Goal: Task Accomplishment & Management: Use online tool/utility

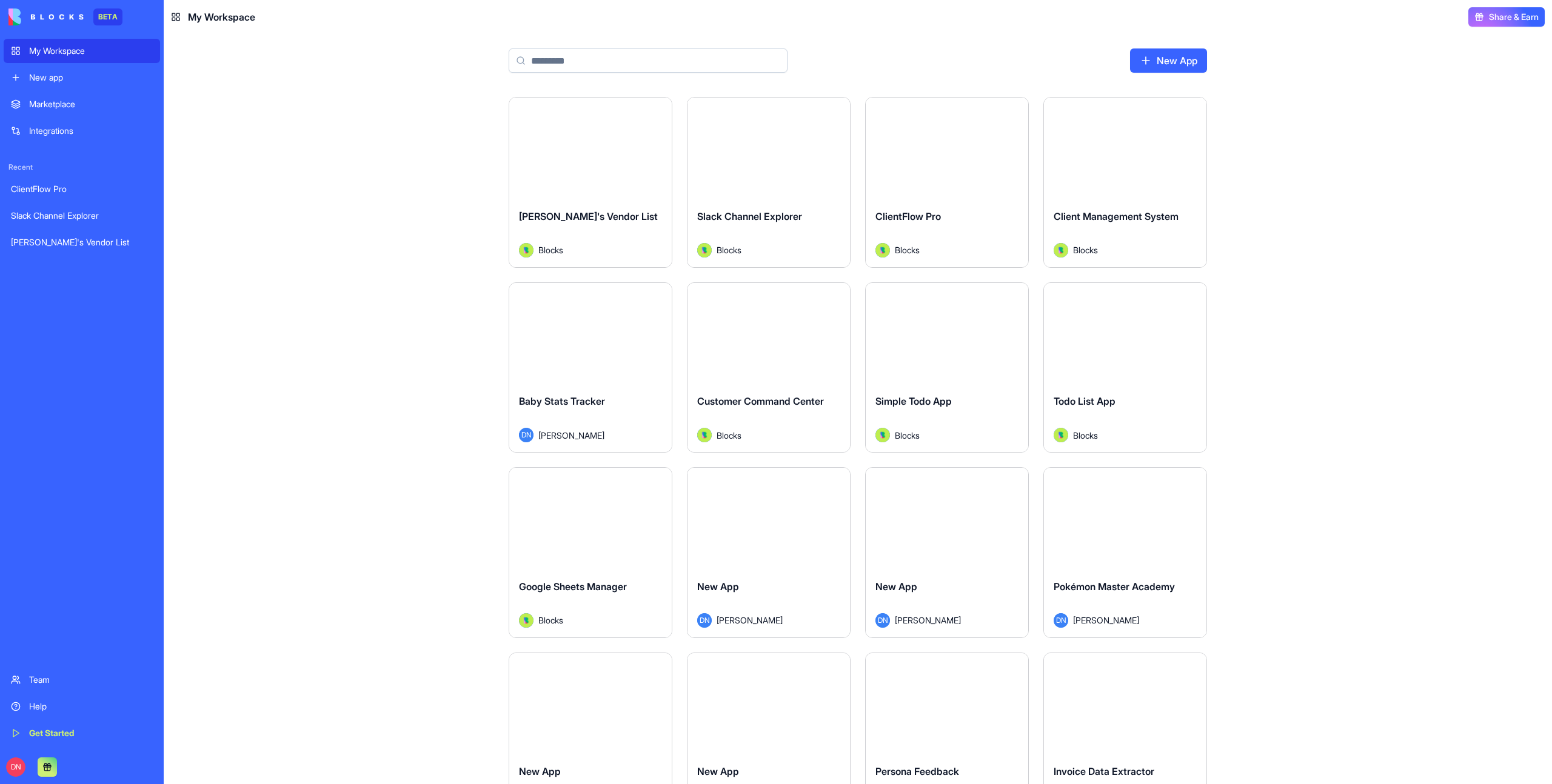
click at [604, 169] on div "Launch" at bounding box center [590, 148] width 162 height 102
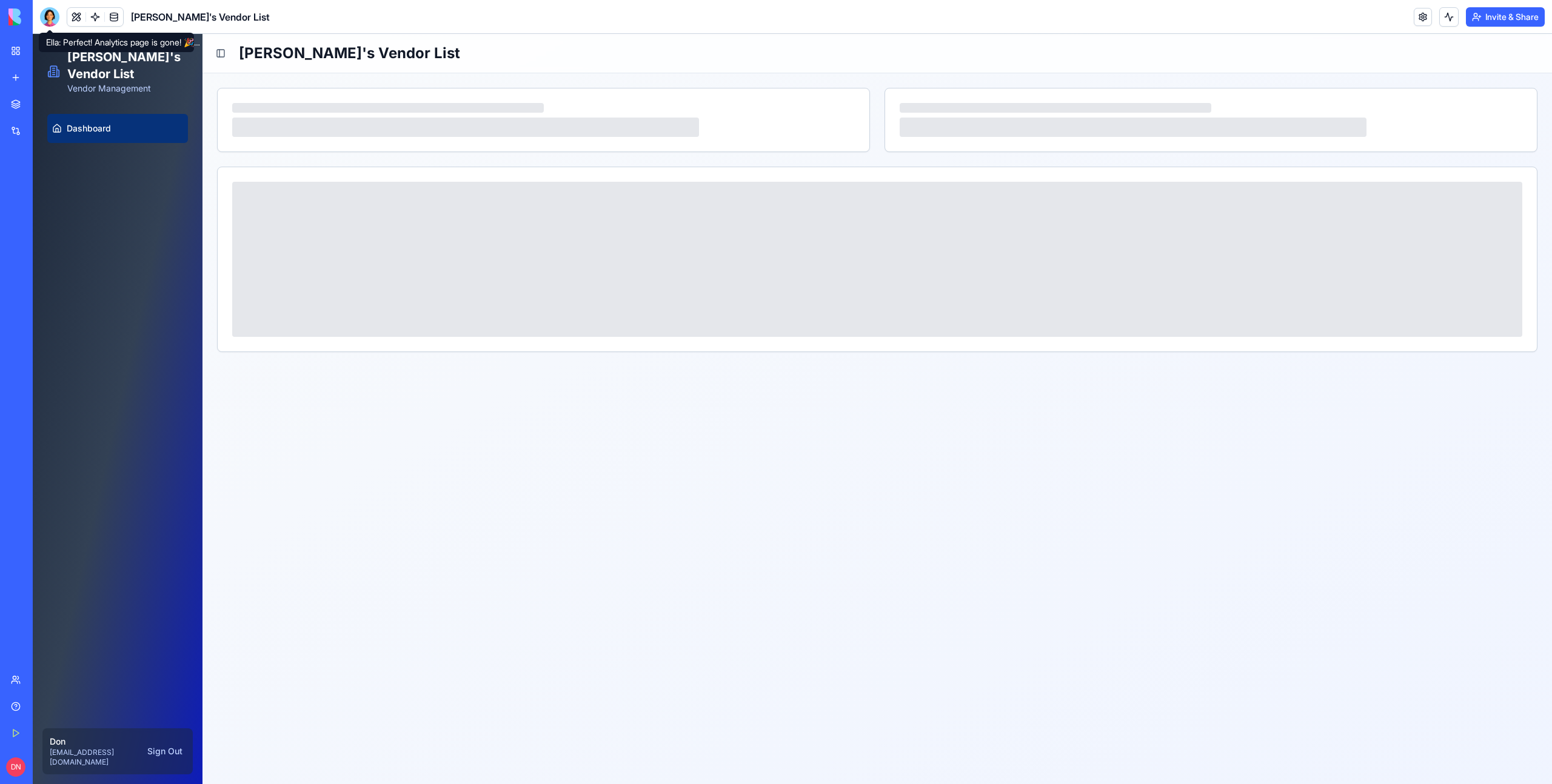
click at [52, 16] on div at bounding box center [49, 16] width 19 height 19
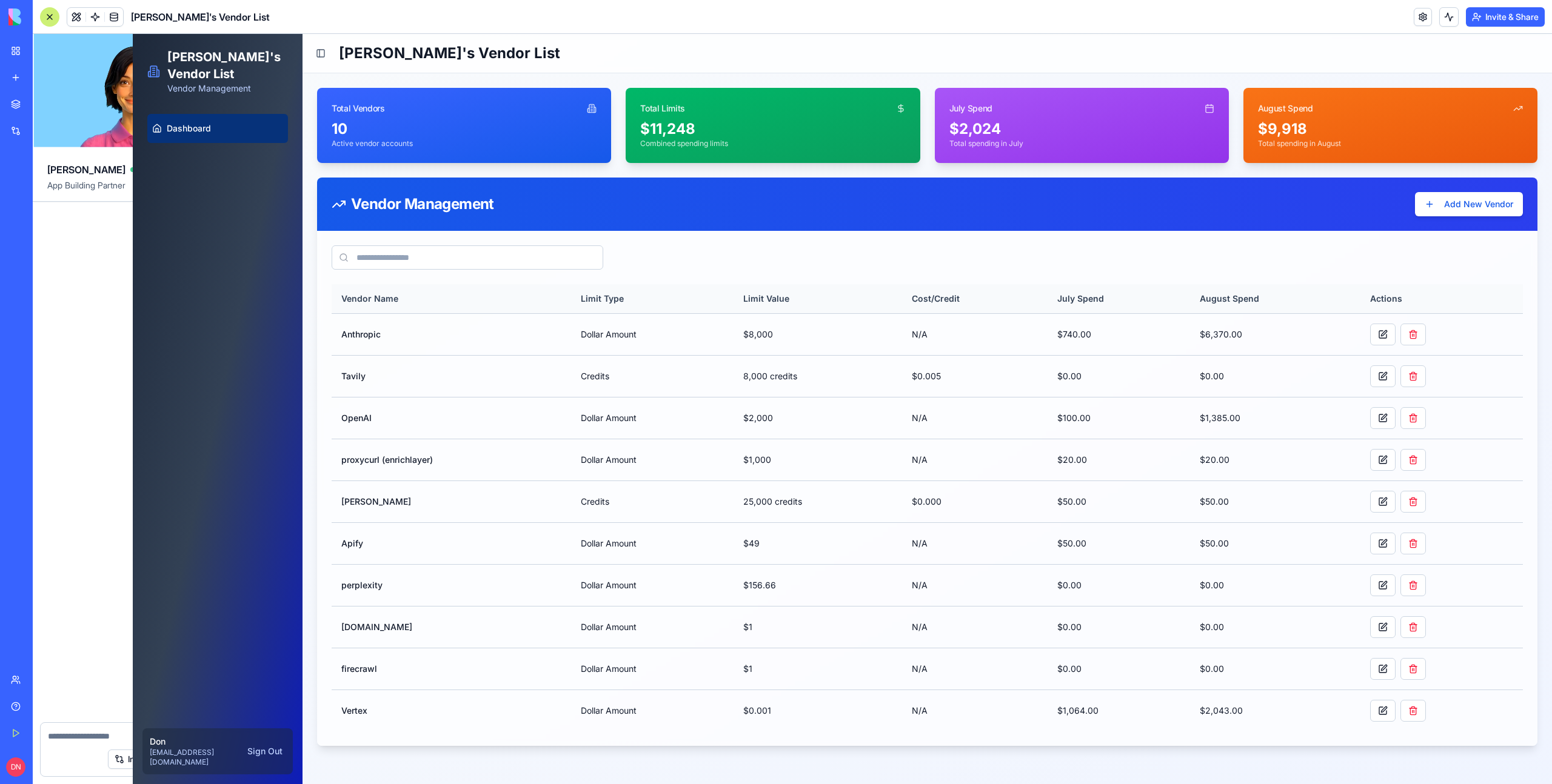
scroll to position [1268, 0]
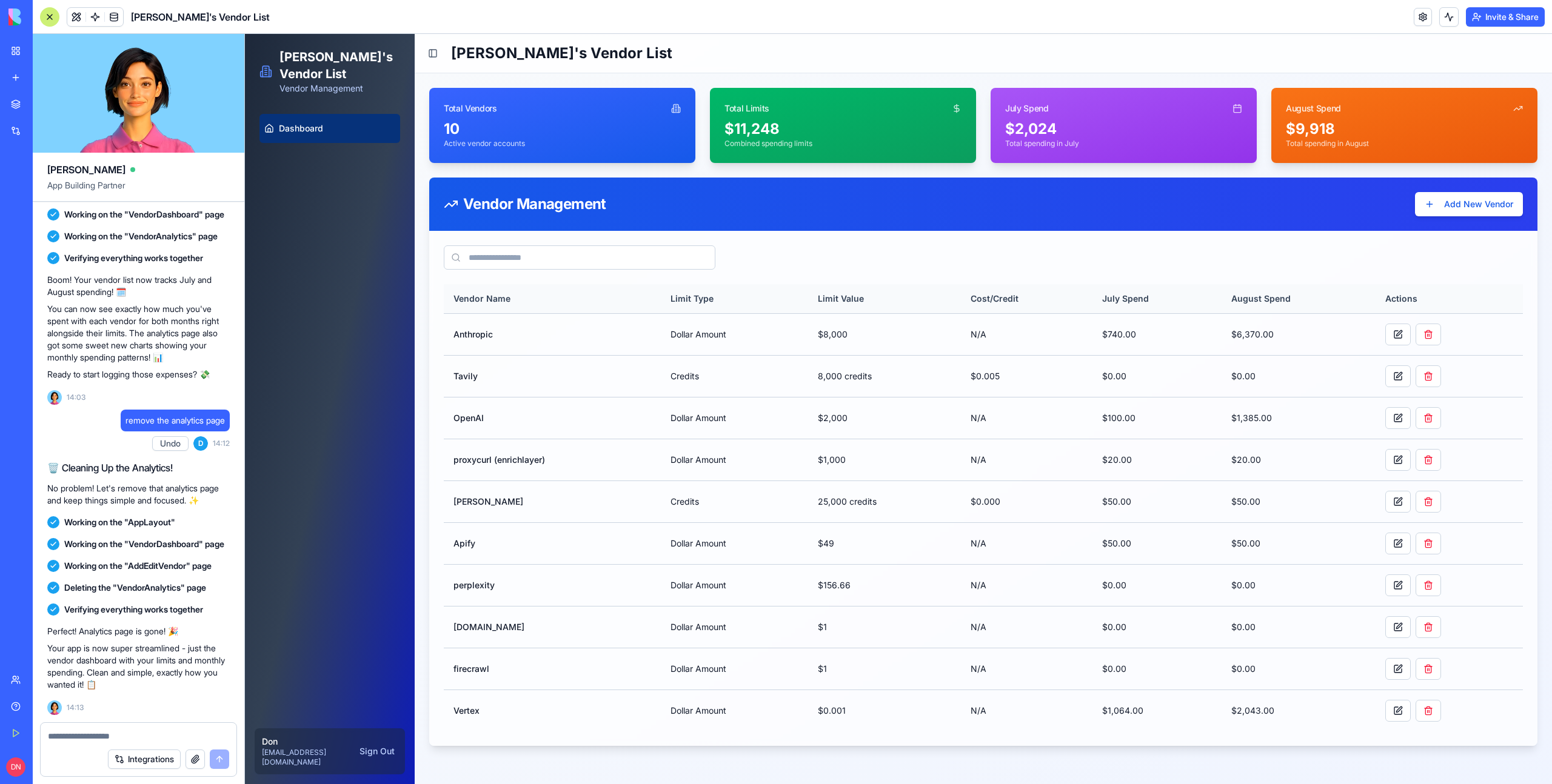
click at [12, 79] on link "New app" at bounding box center [28, 78] width 48 height 25
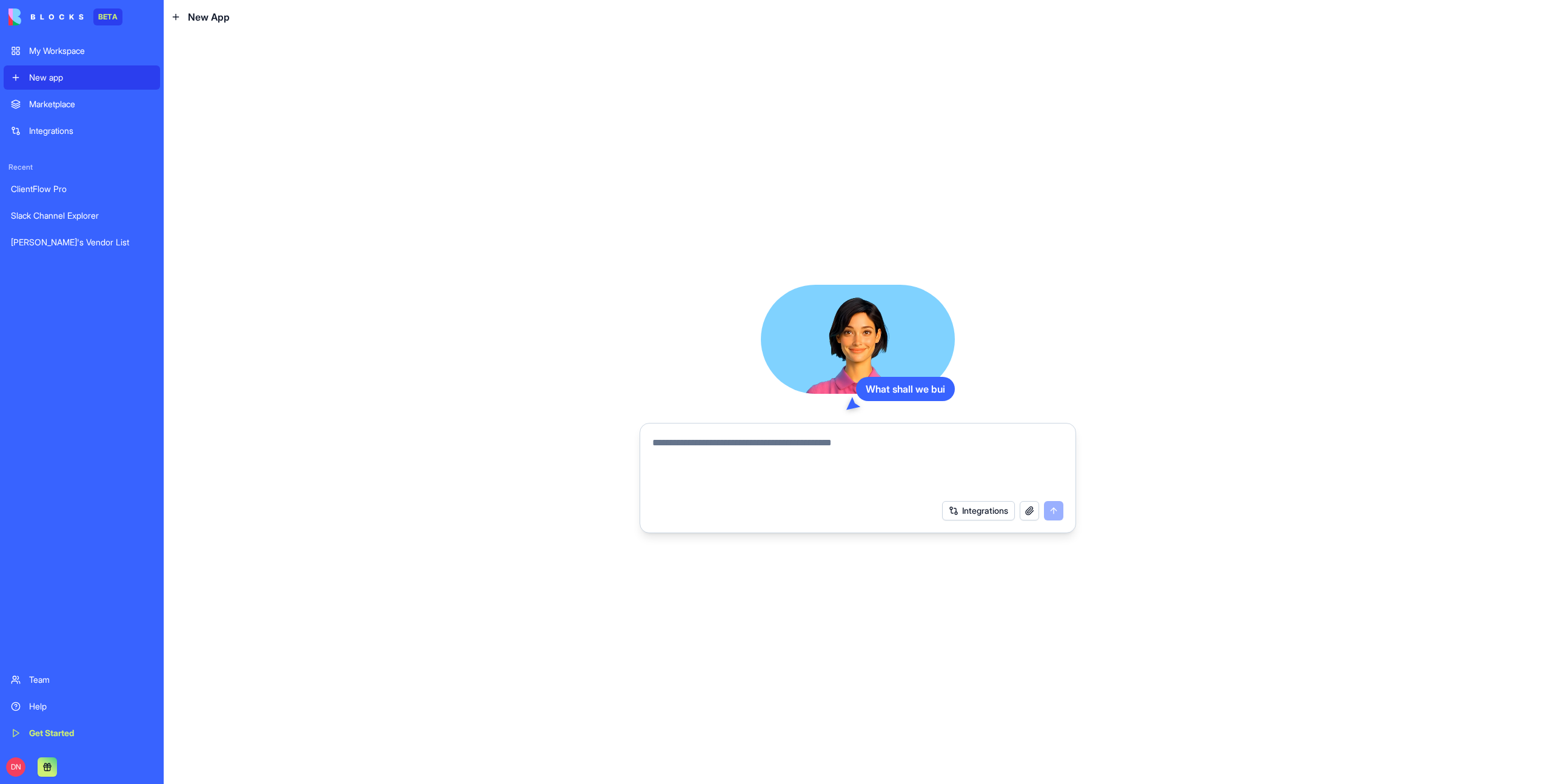
click at [766, 469] on textarea at bounding box center [858, 465] width 411 height 58
type textarea "**********"
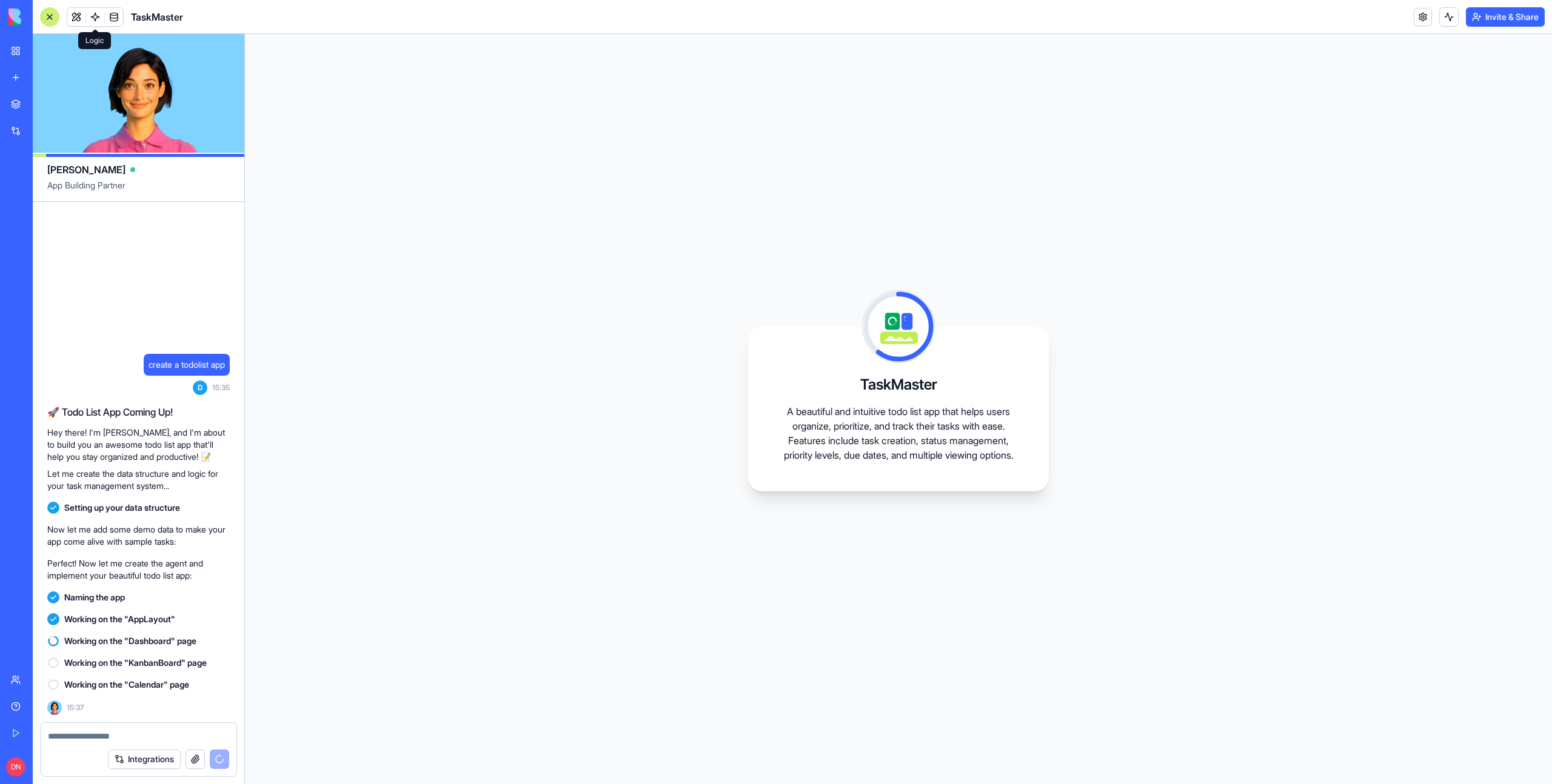
click at [92, 16] on span at bounding box center [95, 17] width 34 height 34
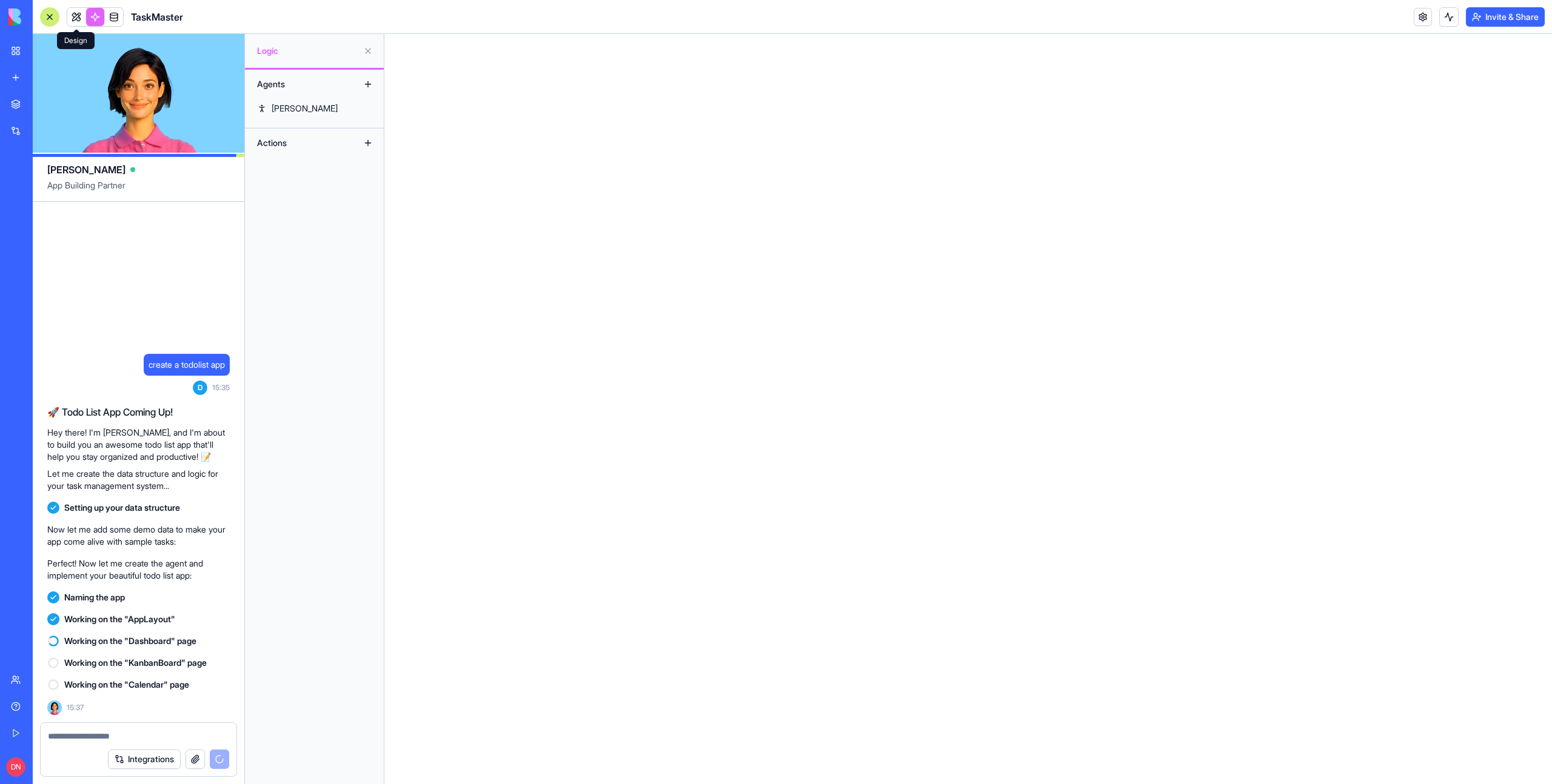
click at [67, 16] on link at bounding box center [76, 17] width 18 height 18
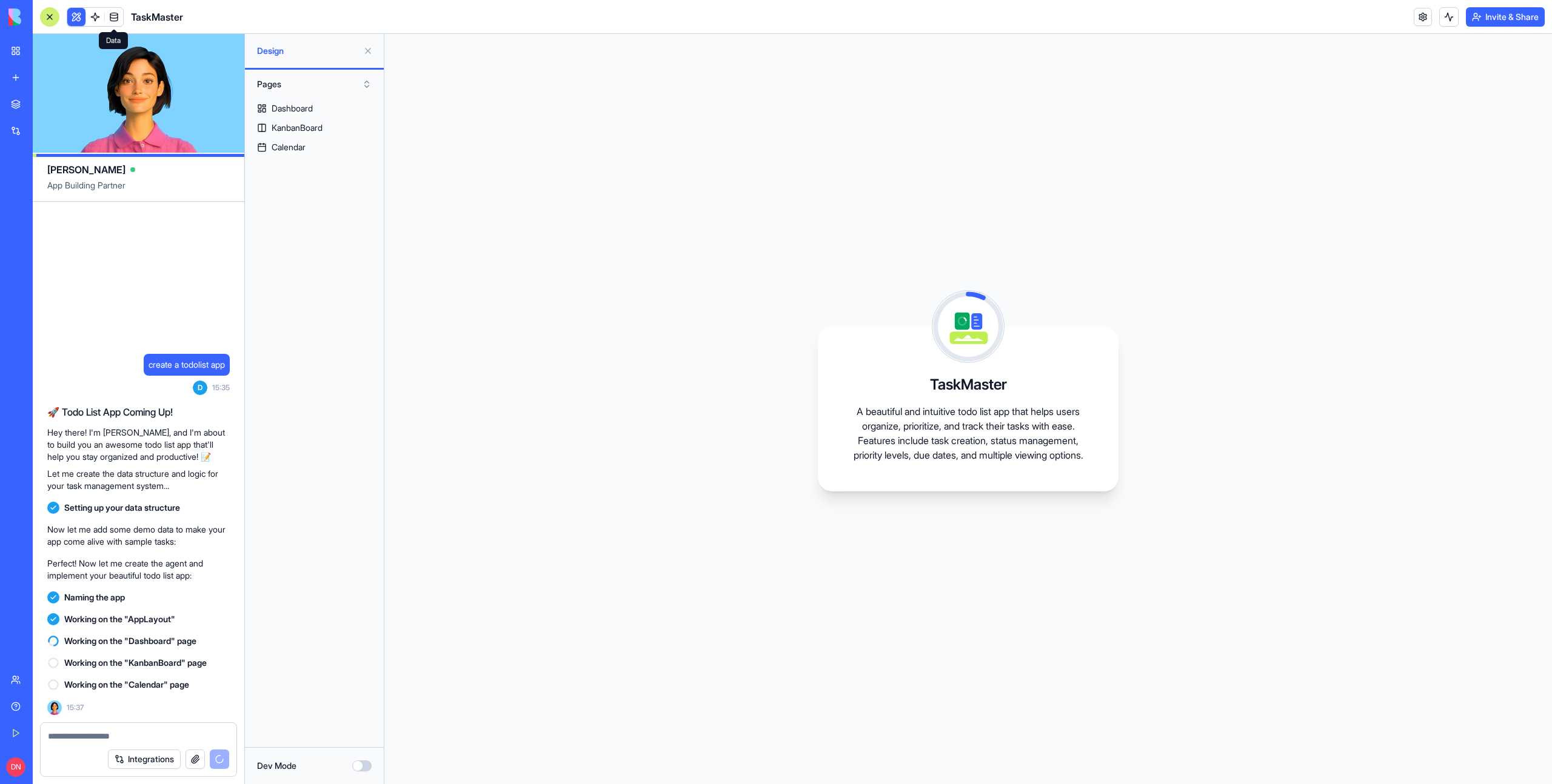
click at [109, 17] on span at bounding box center [114, 17] width 34 height 34
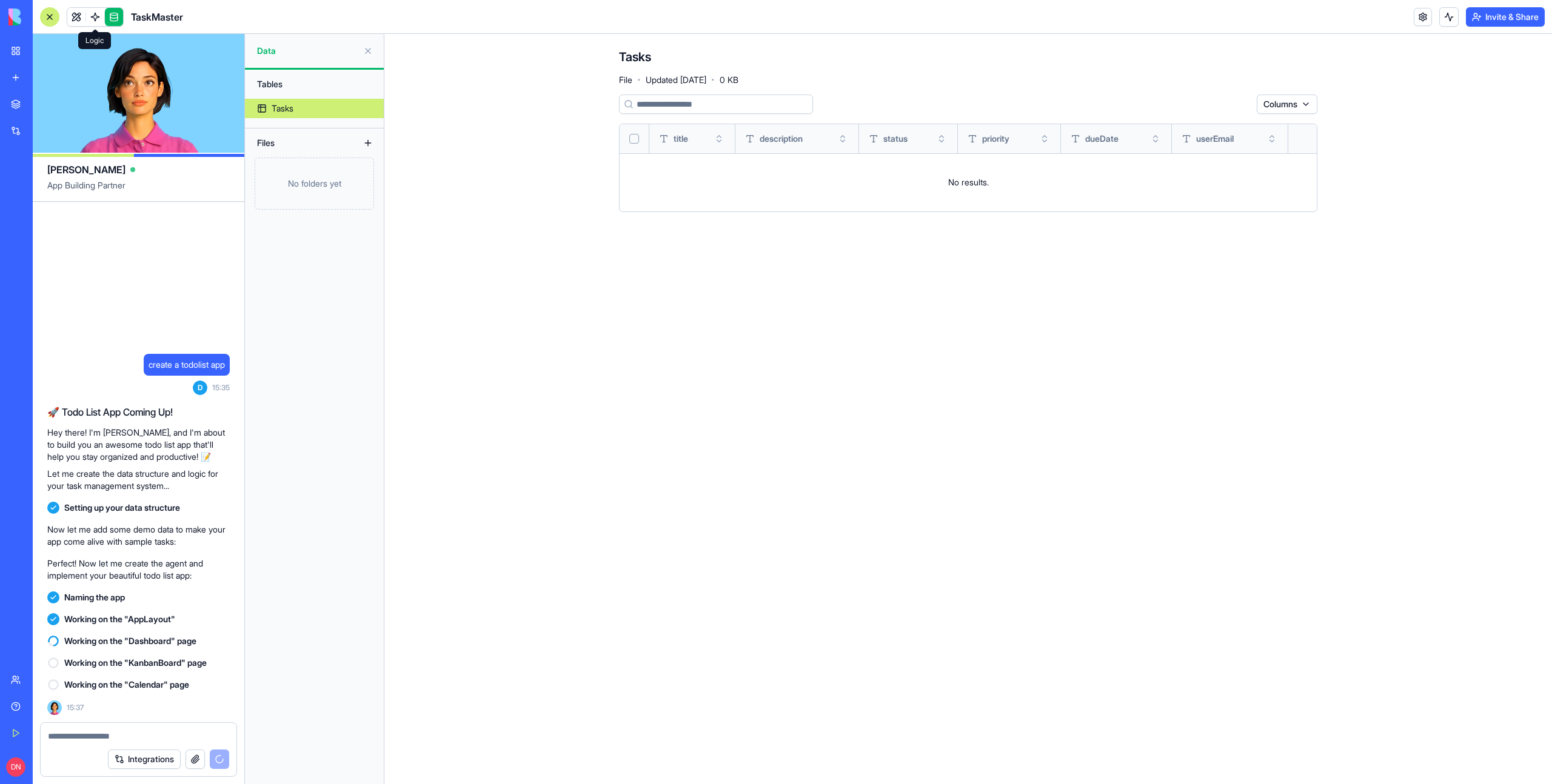
click at [94, 18] on link at bounding box center [95, 17] width 18 height 18
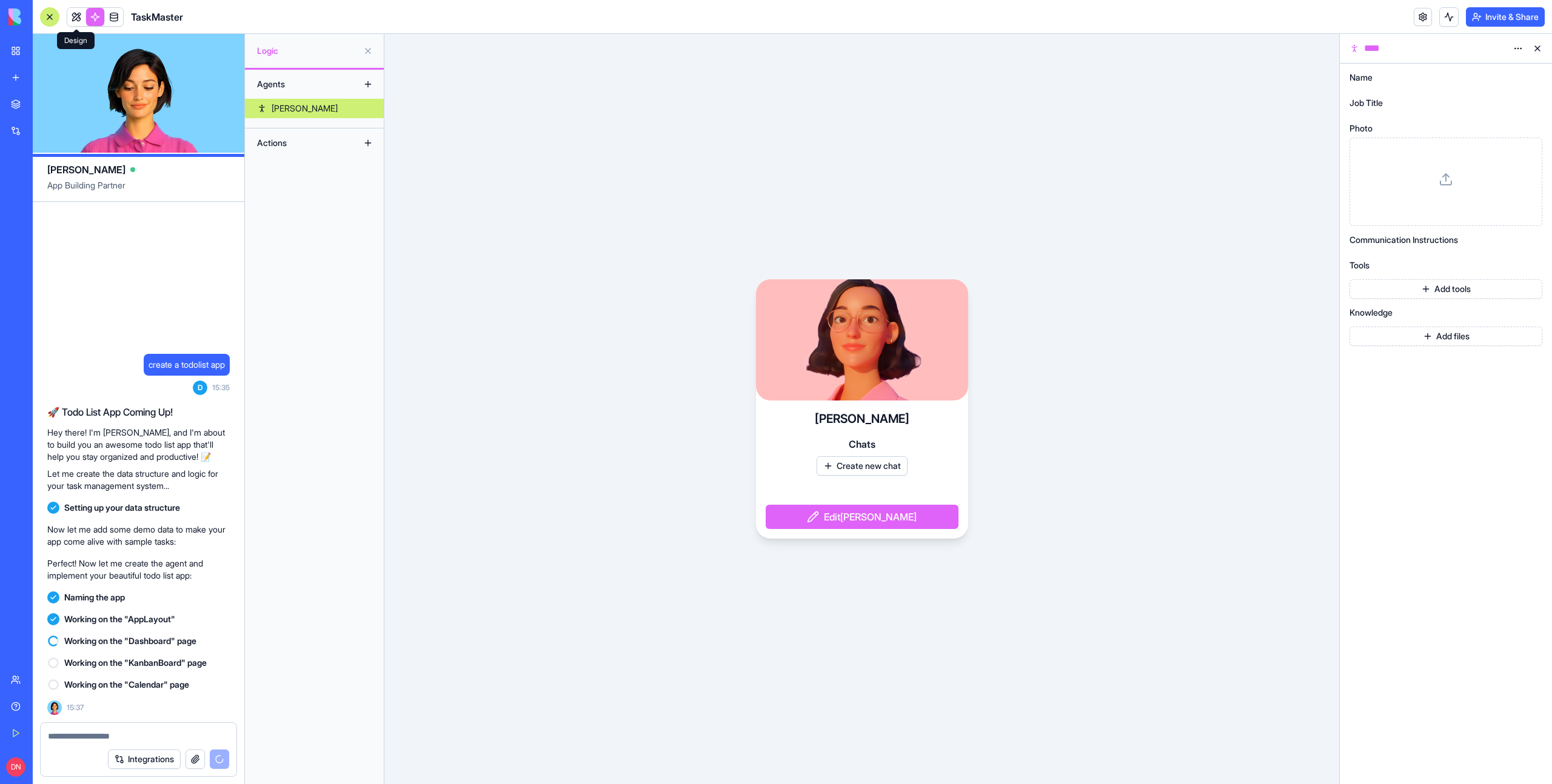
click at [81, 20] on link at bounding box center [76, 17] width 18 height 18
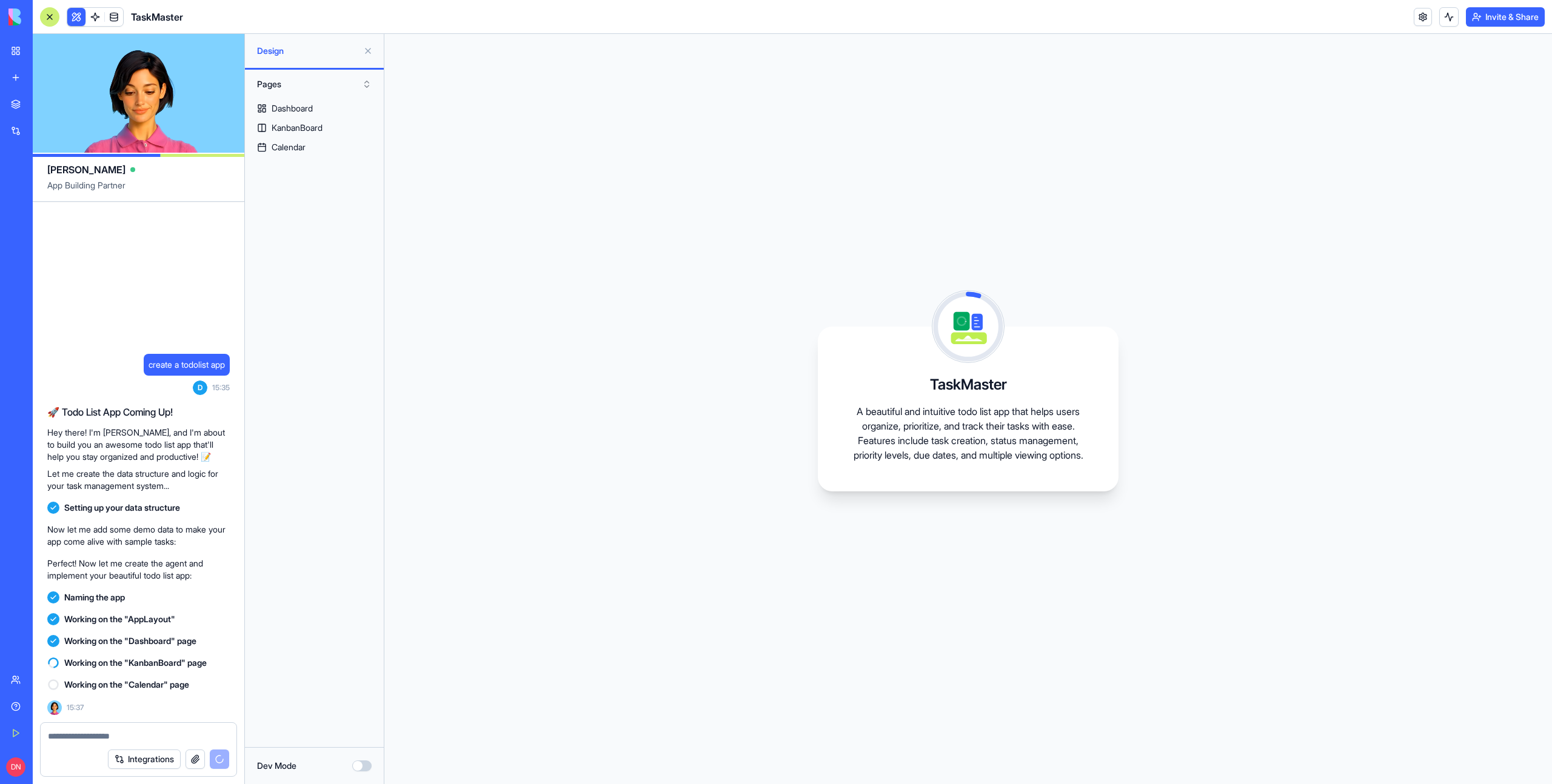
click at [42, 50] on div "My Workspace" at bounding box center [37, 51] width 15 height 12
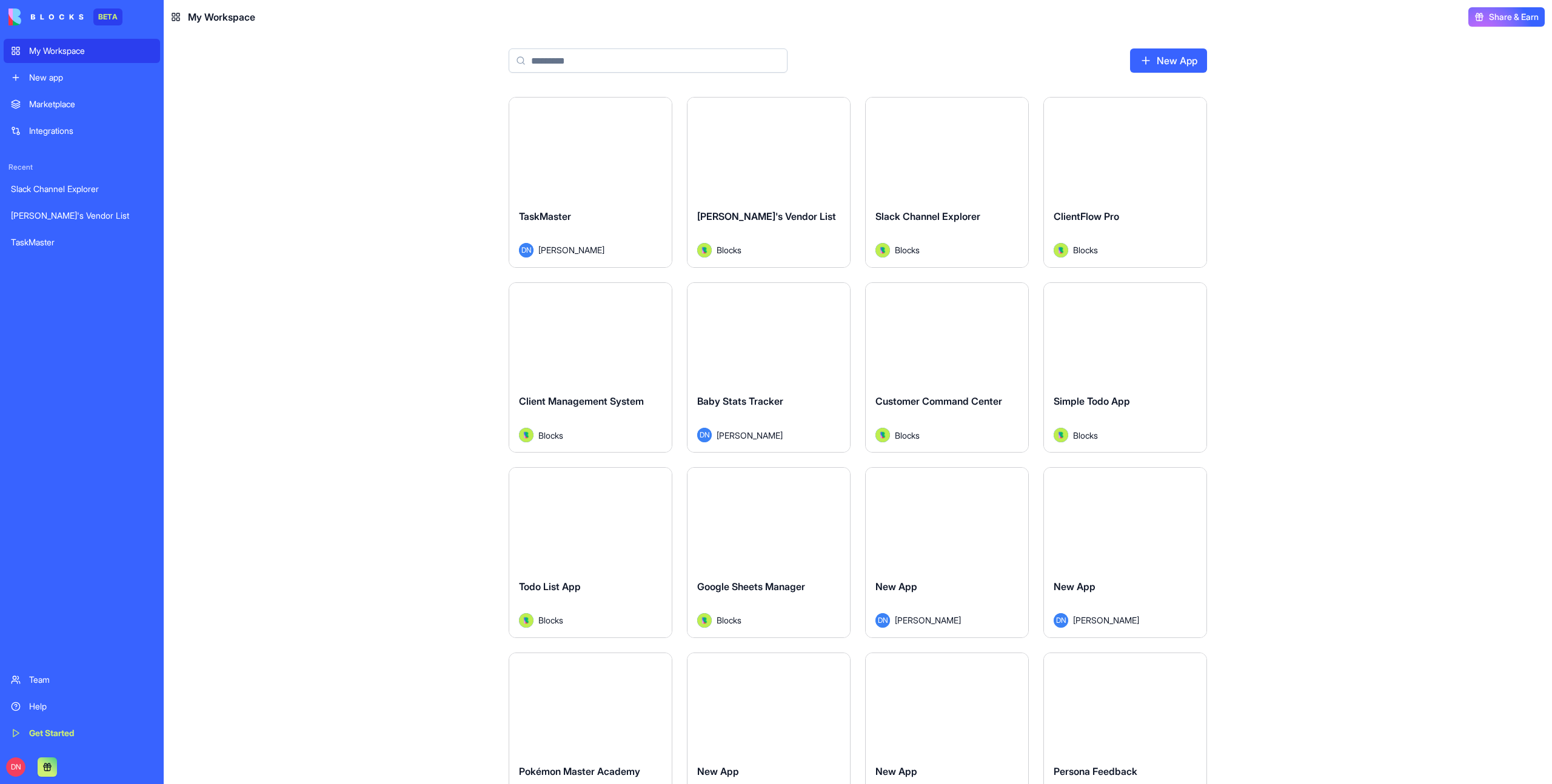
click at [410, 102] on div "Launch TaskMaster DN [PERSON_NAME] Launch [PERSON_NAME]'s Vendor List Blocks La…" at bounding box center [858, 440] width 1389 height 687
click at [614, 335] on button "Launch" at bounding box center [590, 333] width 91 height 25
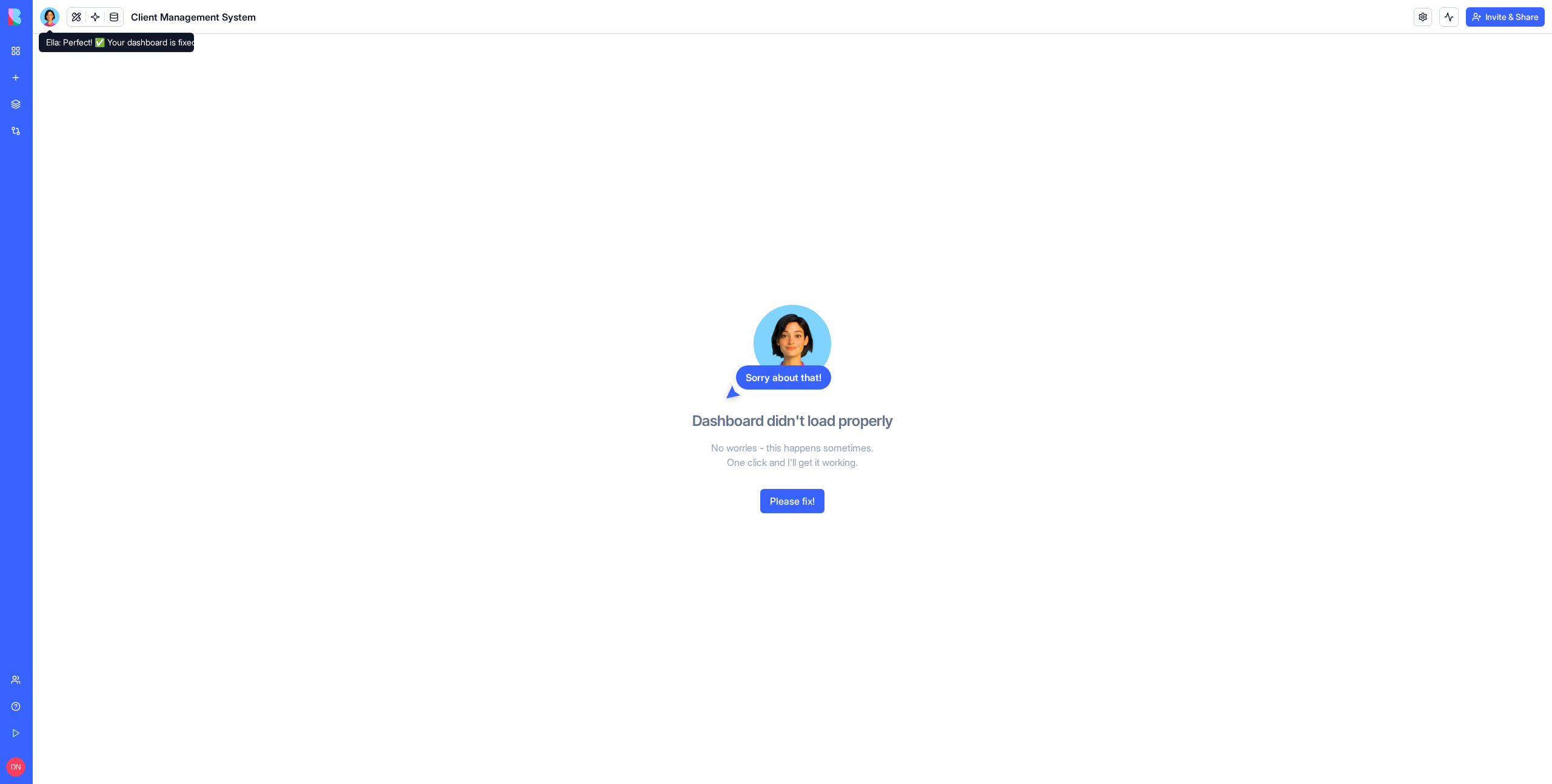
click at [64, 15] on div "Client Management System" at bounding box center [148, 16] width 216 height 19
click at [78, 18] on button at bounding box center [76, 17] width 18 height 18
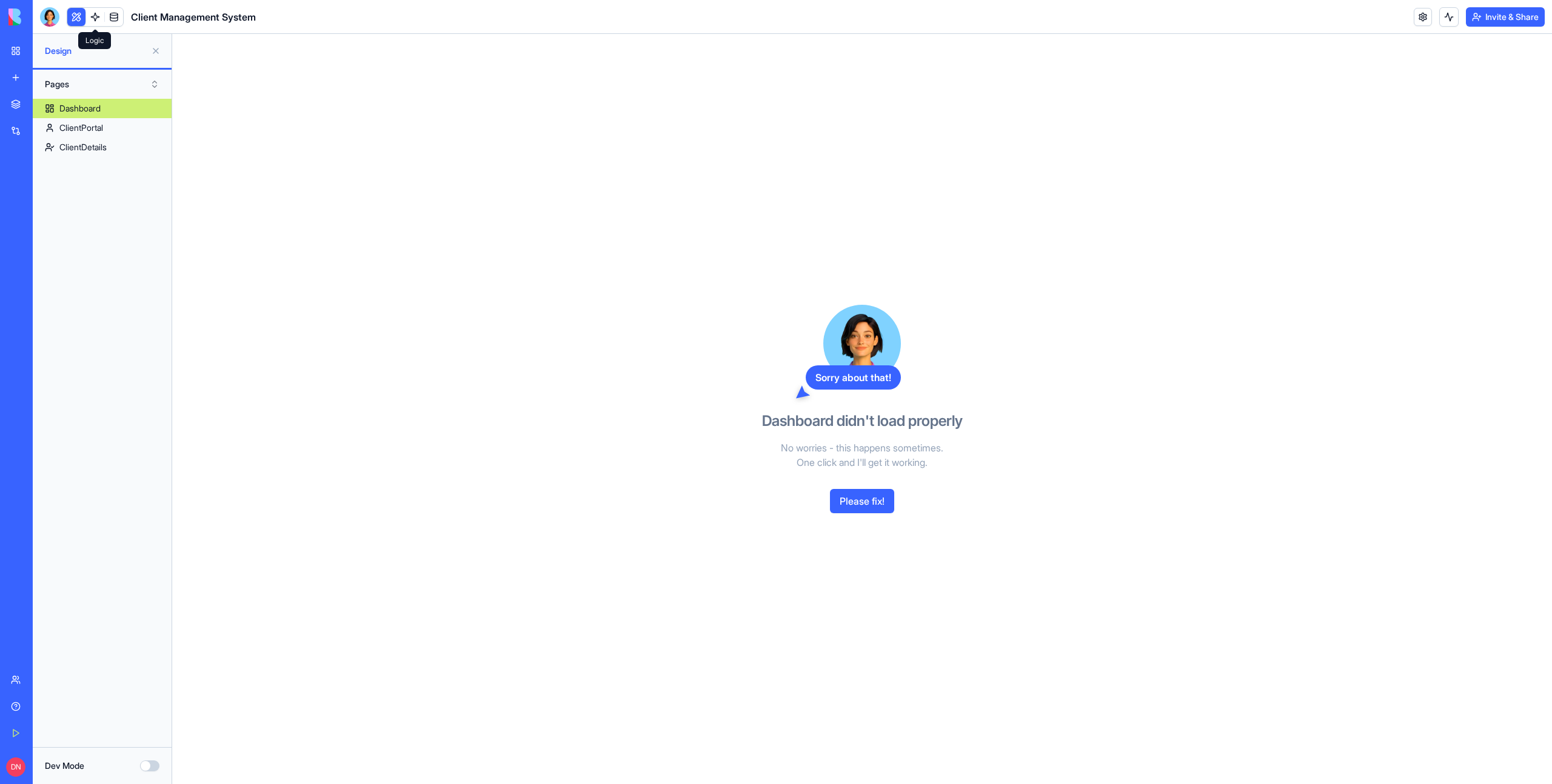
click at [93, 21] on link at bounding box center [95, 17] width 18 height 18
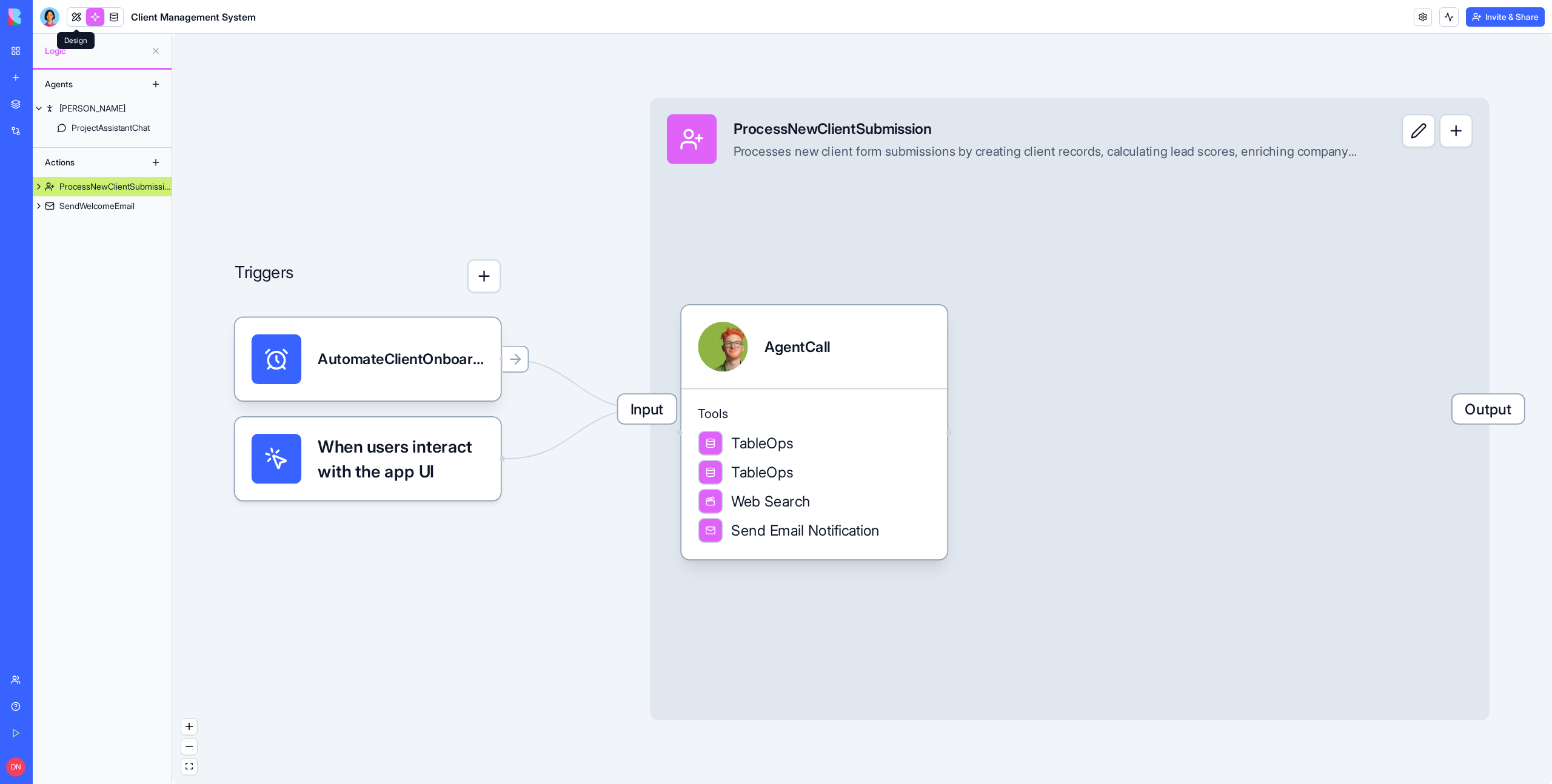
click at [73, 19] on link at bounding box center [76, 17] width 18 height 18
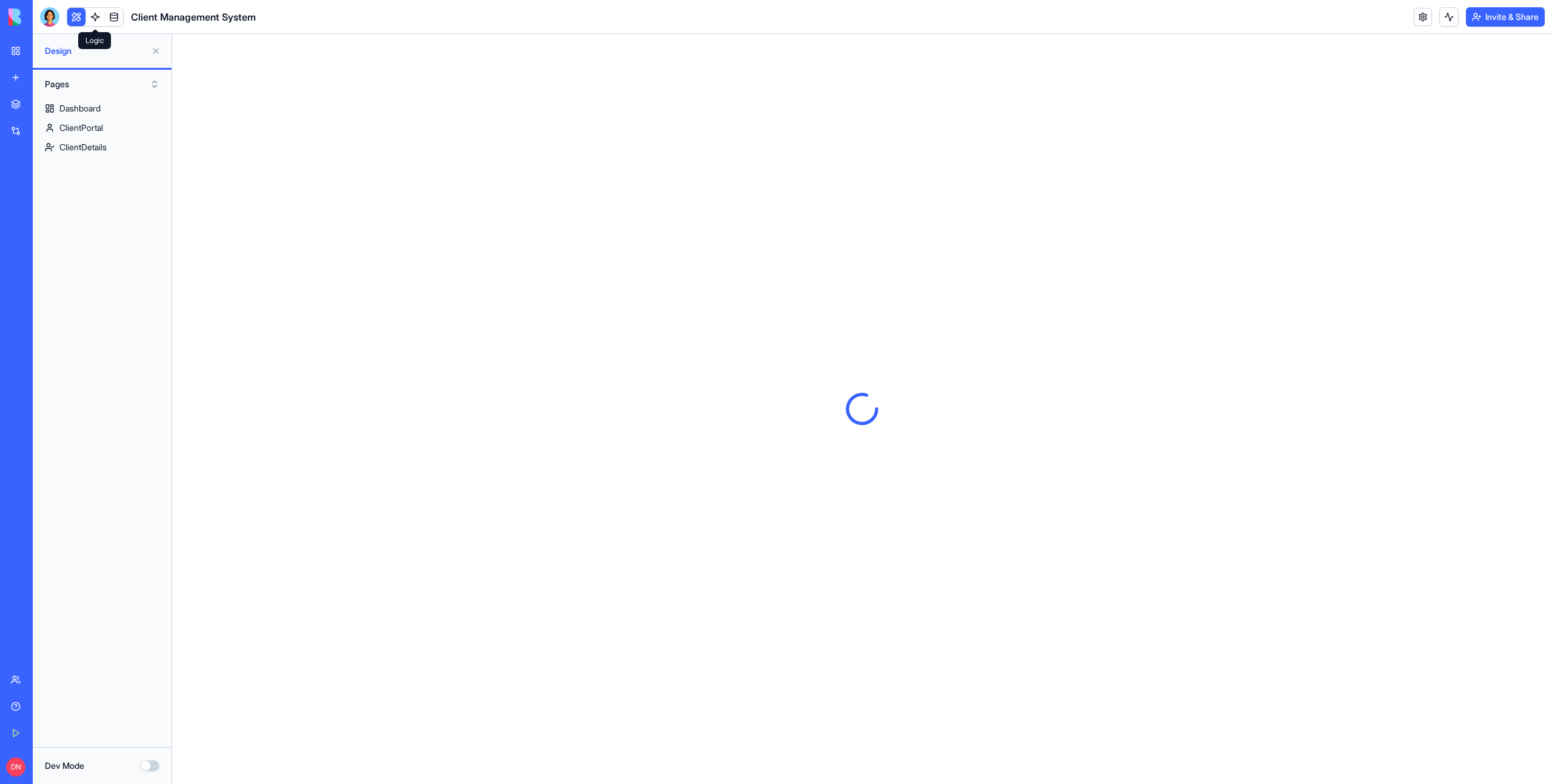
click at [91, 21] on link at bounding box center [95, 17] width 18 height 18
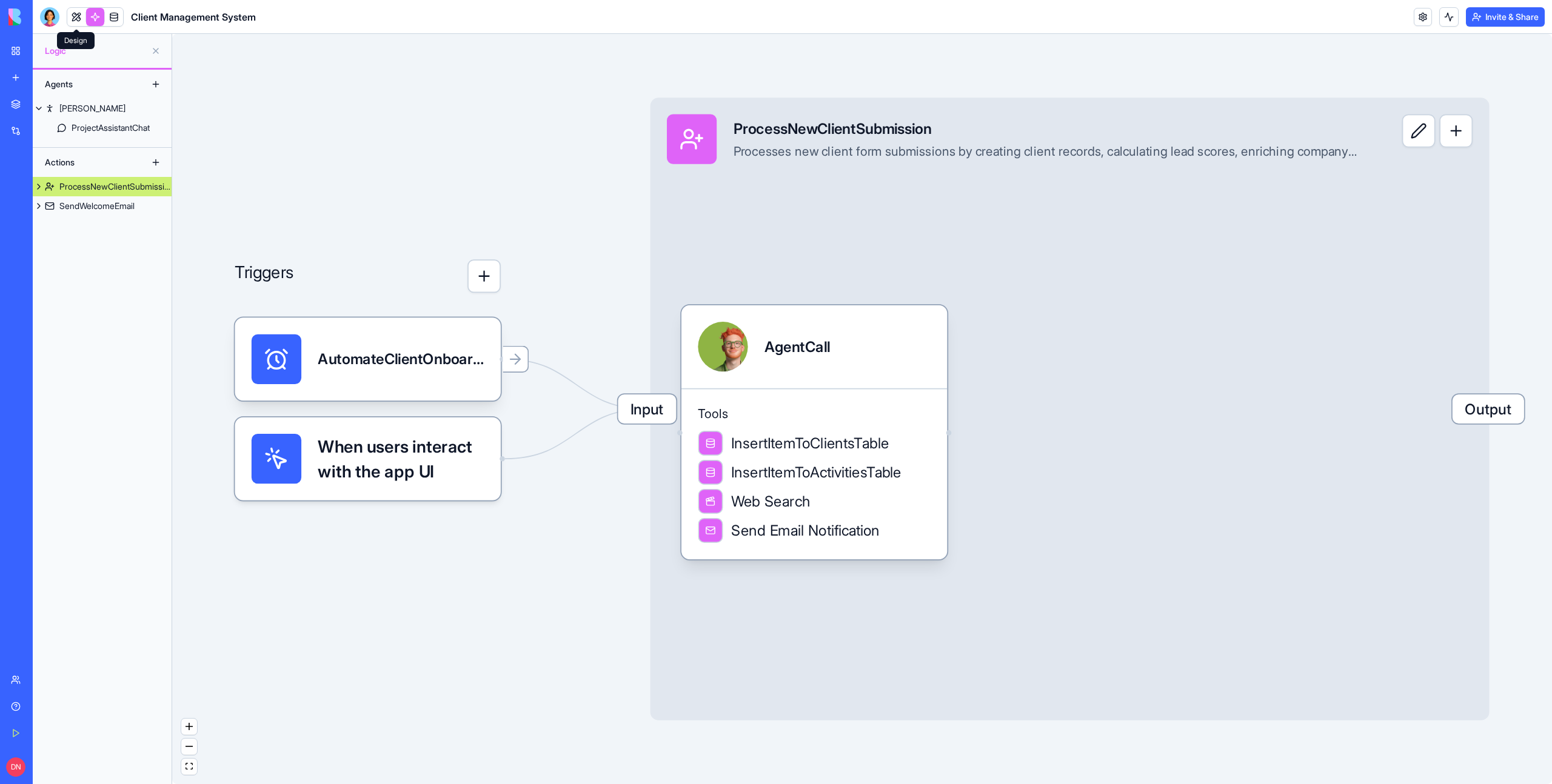
click at [76, 19] on link at bounding box center [76, 17] width 18 height 18
click at [91, 21] on link at bounding box center [95, 17] width 18 height 18
click at [109, 21] on link at bounding box center [114, 17] width 18 height 18
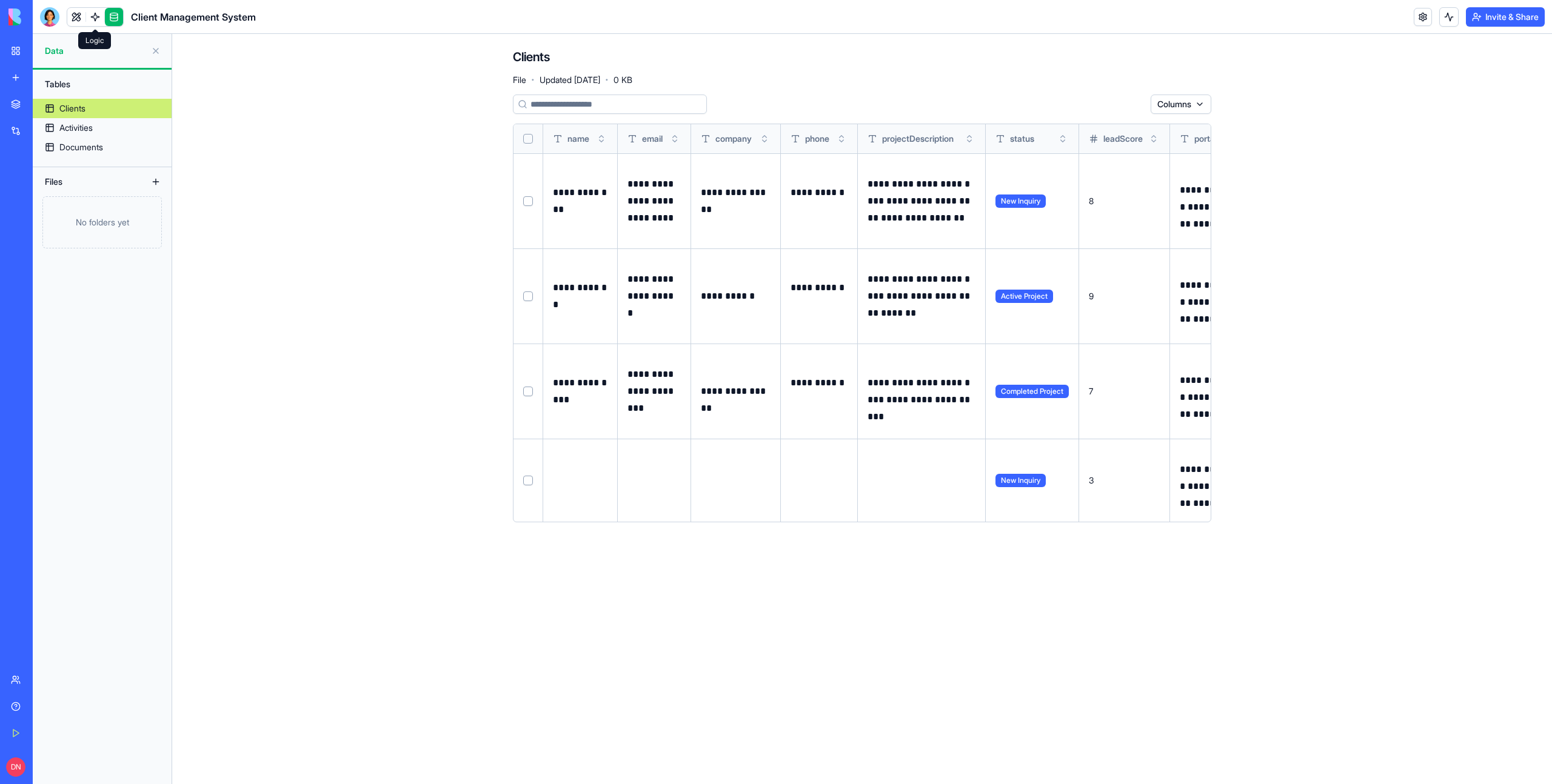
click at [92, 20] on link at bounding box center [95, 17] width 18 height 18
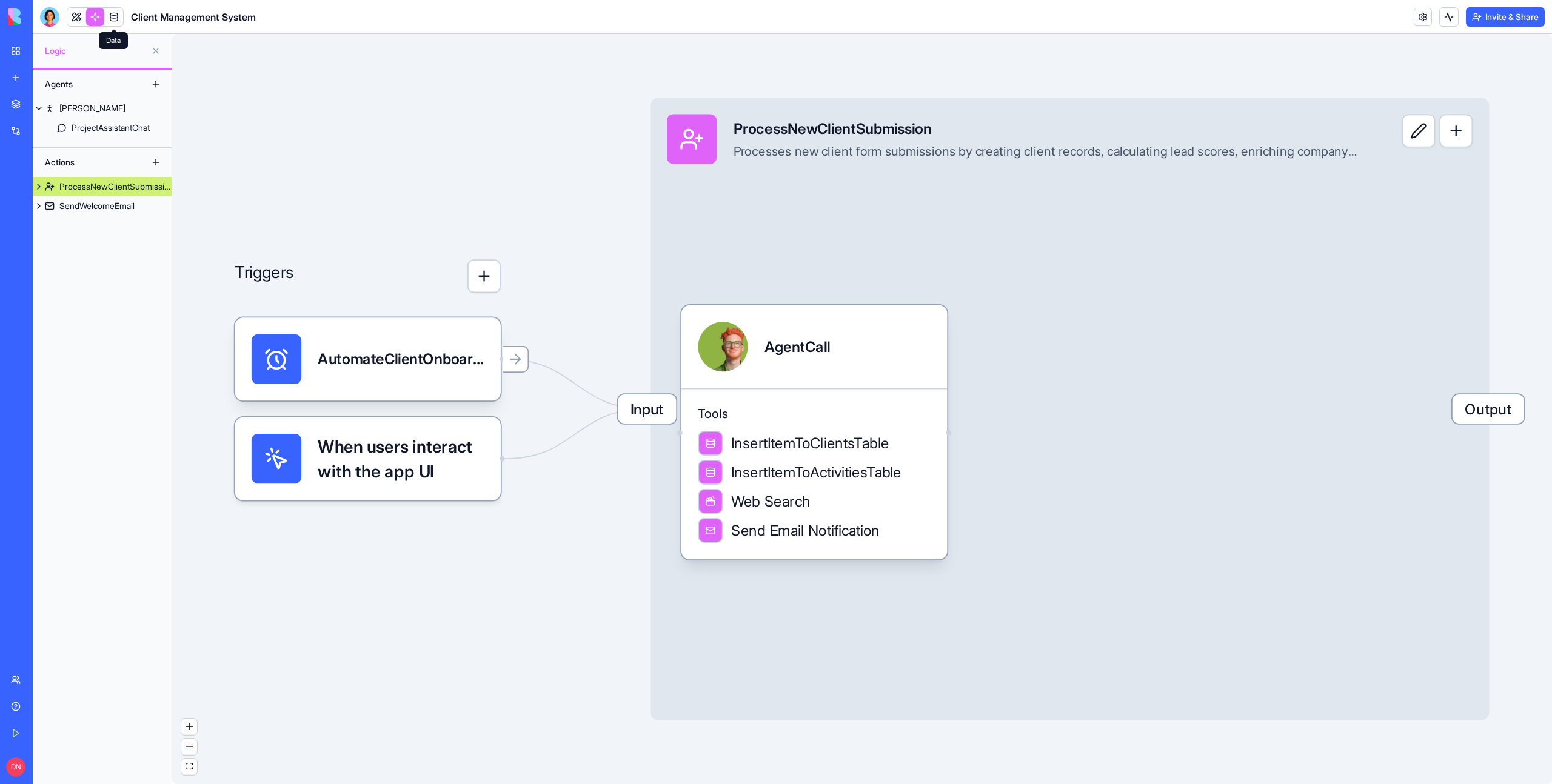
click at [117, 20] on link at bounding box center [114, 17] width 18 height 18
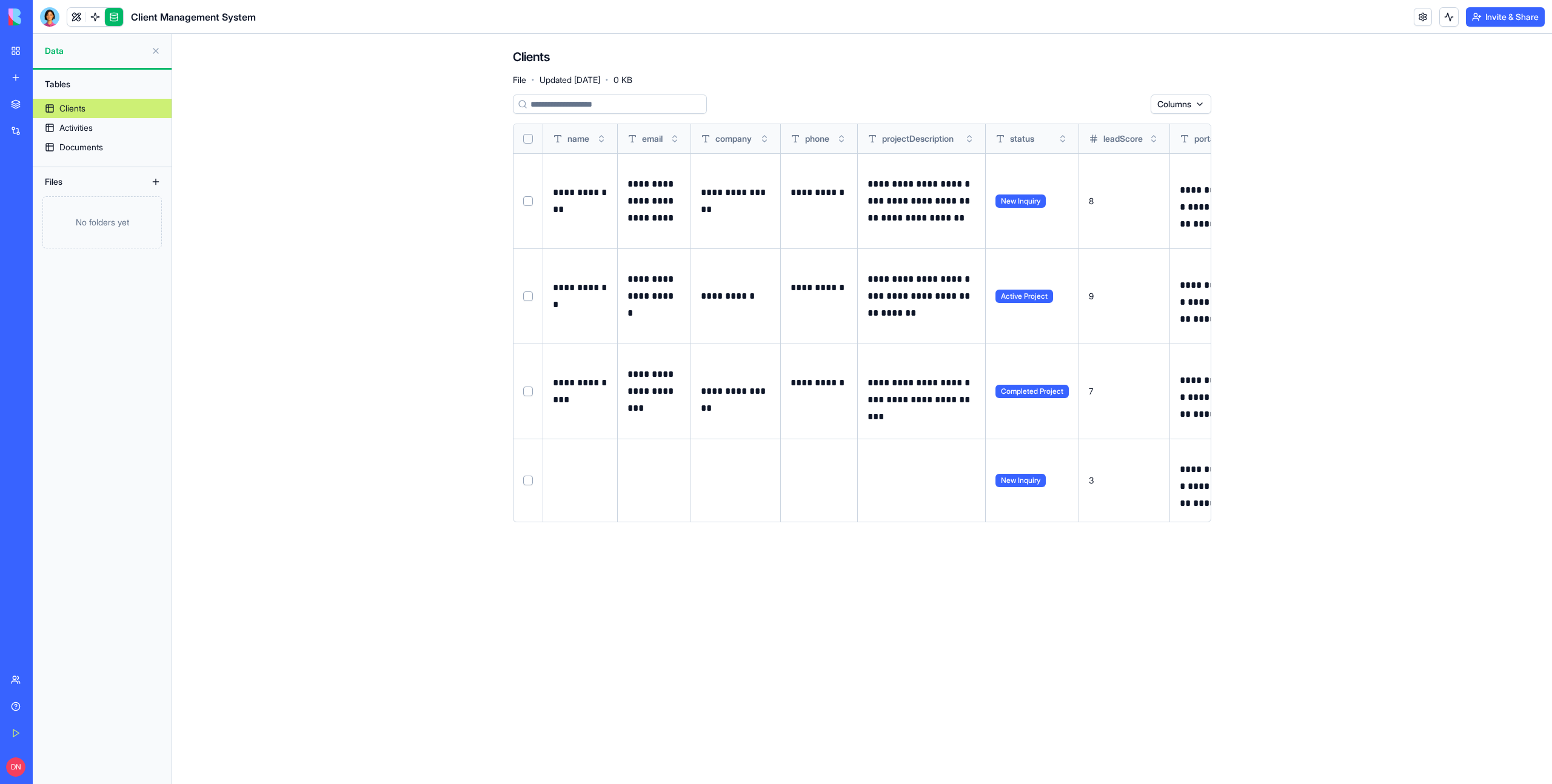
click at [97, 18] on link at bounding box center [95, 17] width 18 height 18
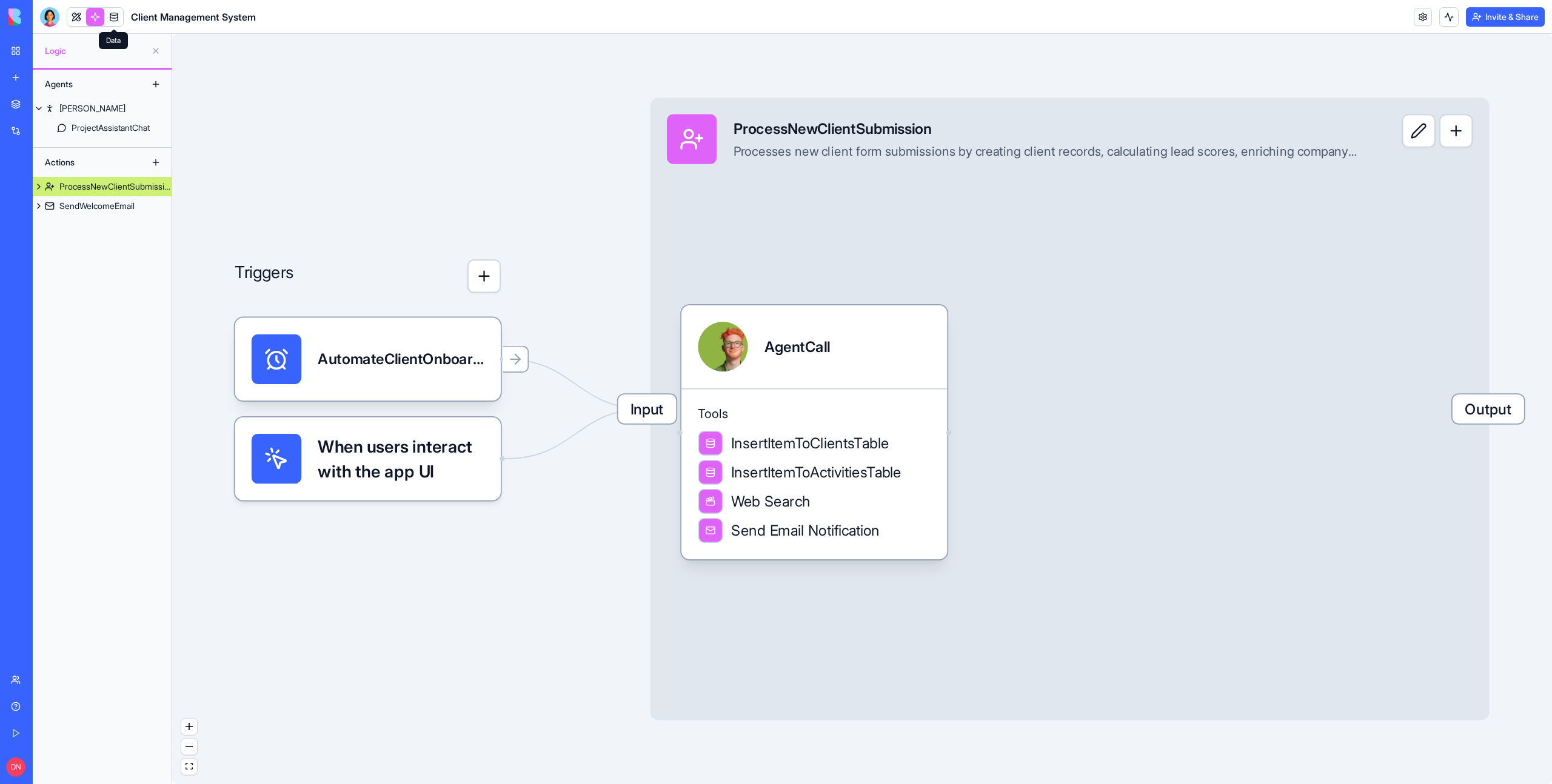
click at [112, 23] on link at bounding box center [114, 17] width 18 height 18
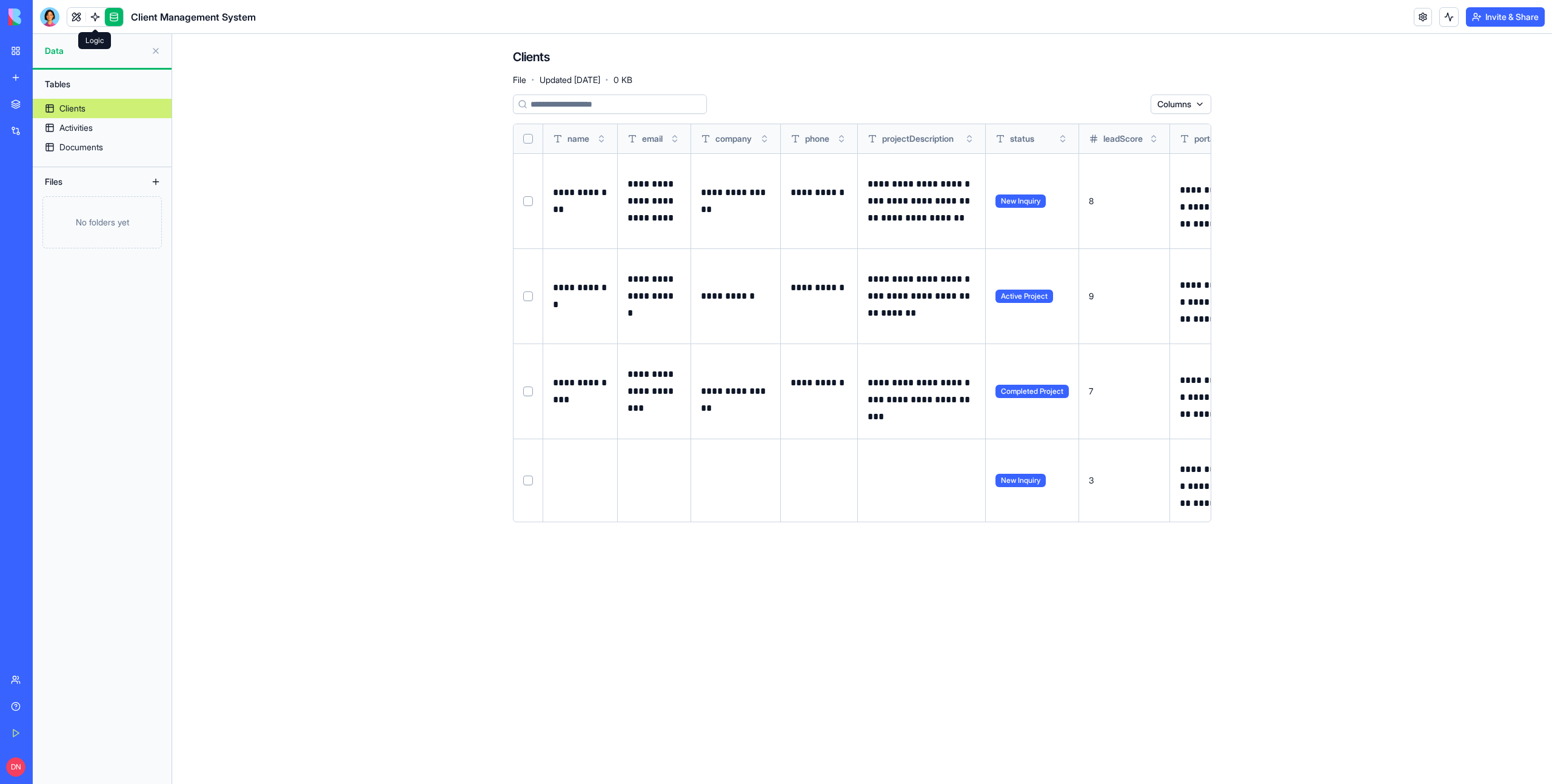
click at [100, 22] on link at bounding box center [95, 17] width 18 height 18
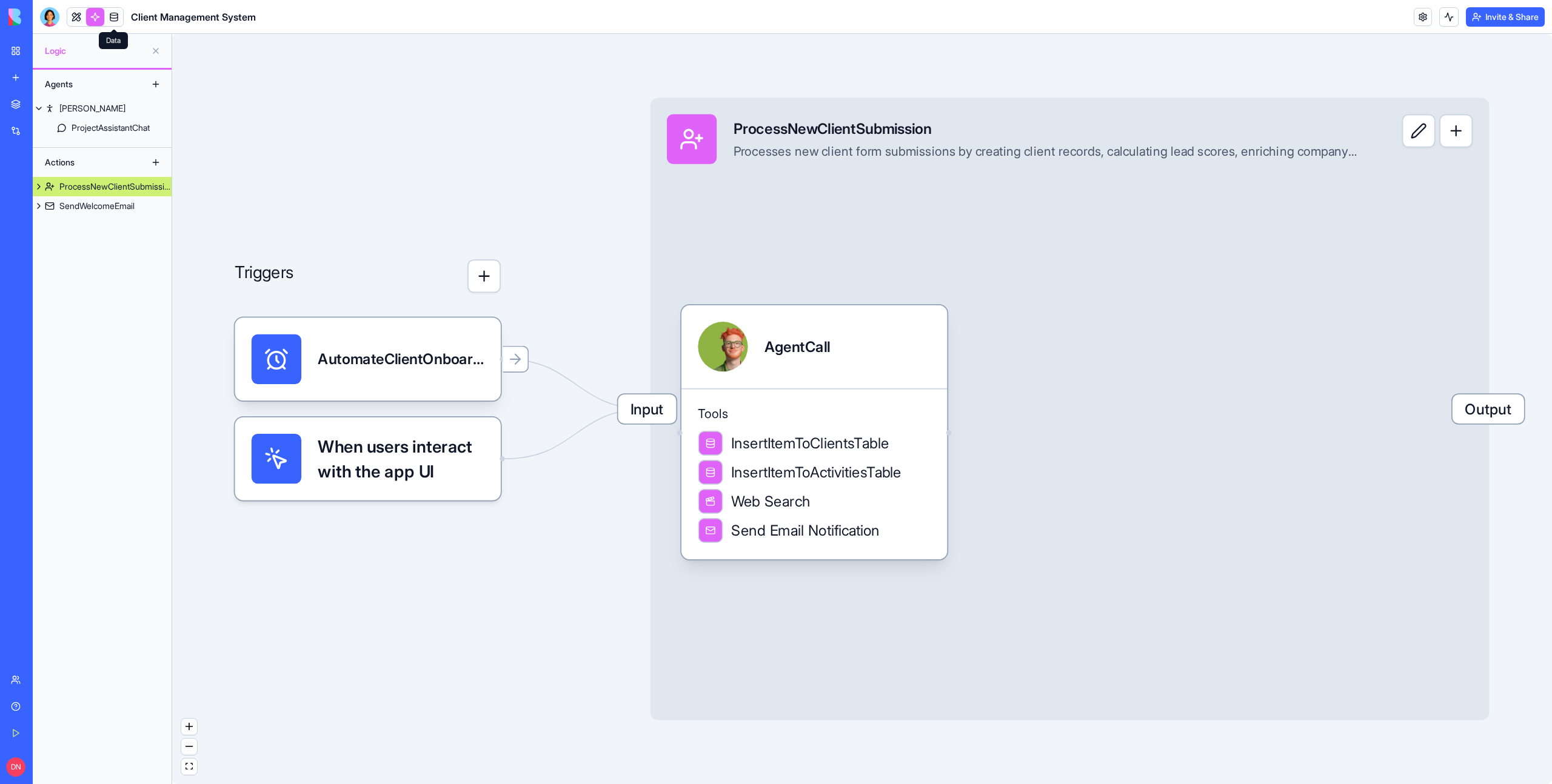
click at [109, 22] on link at bounding box center [114, 17] width 18 height 18
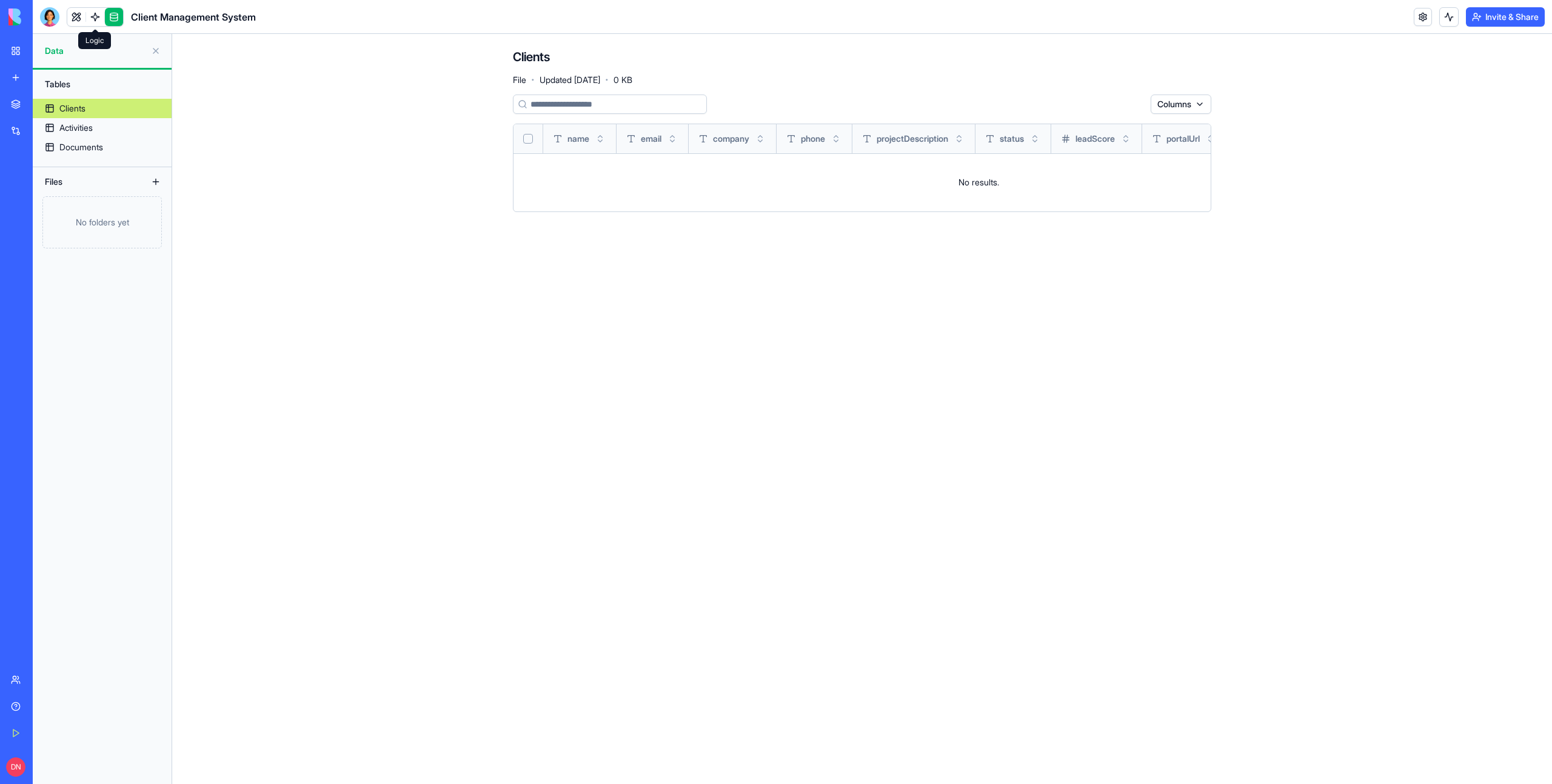
click at [87, 21] on link at bounding box center [95, 17] width 18 height 18
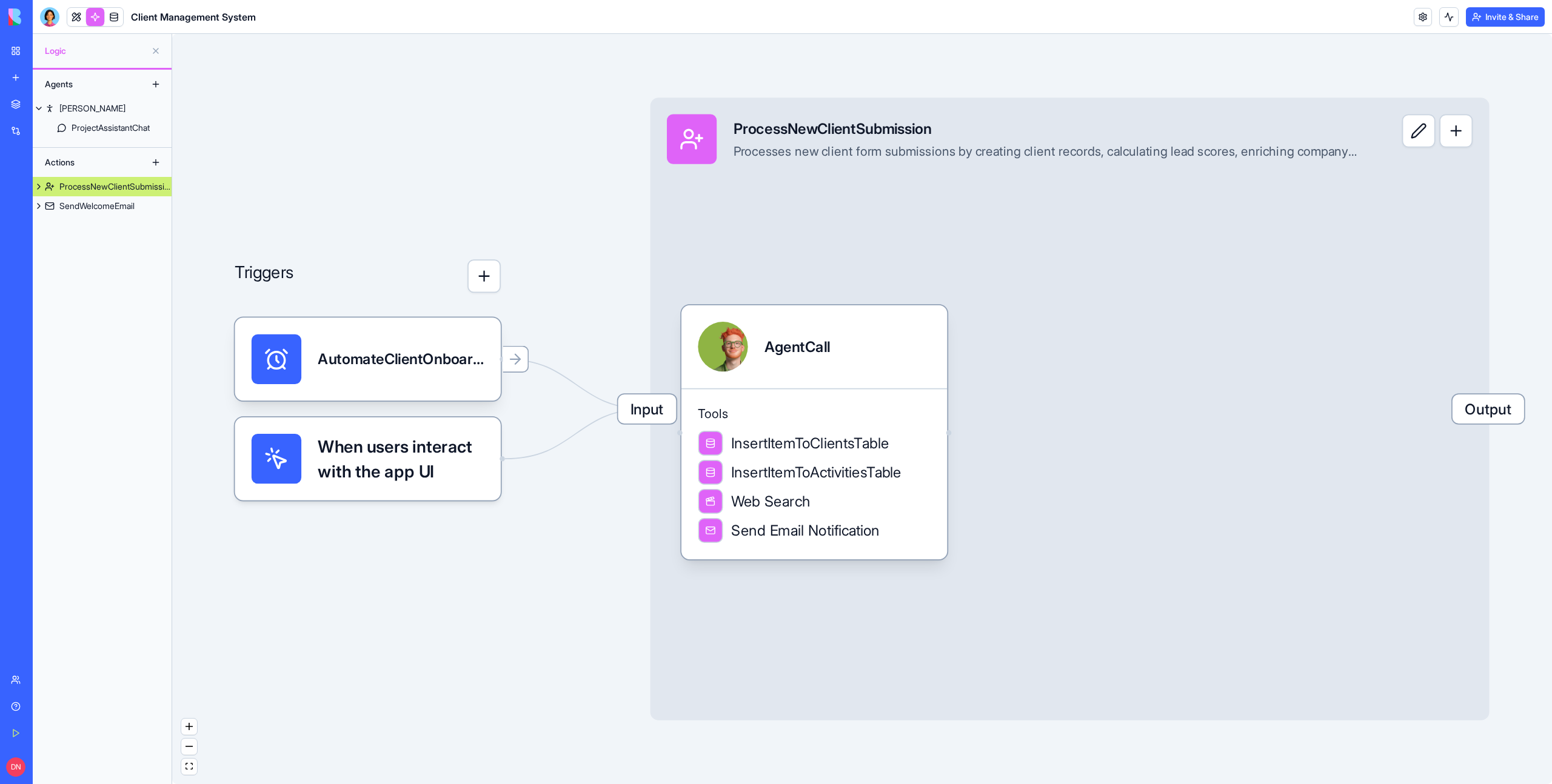
click at [93, 78] on div "Agents" at bounding box center [87, 84] width 97 height 19
click at [89, 78] on div "Agents" at bounding box center [87, 84] width 97 height 19
click at [93, 155] on div "Actions" at bounding box center [87, 162] width 97 height 19
click at [115, 13] on link at bounding box center [114, 17] width 18 height 18
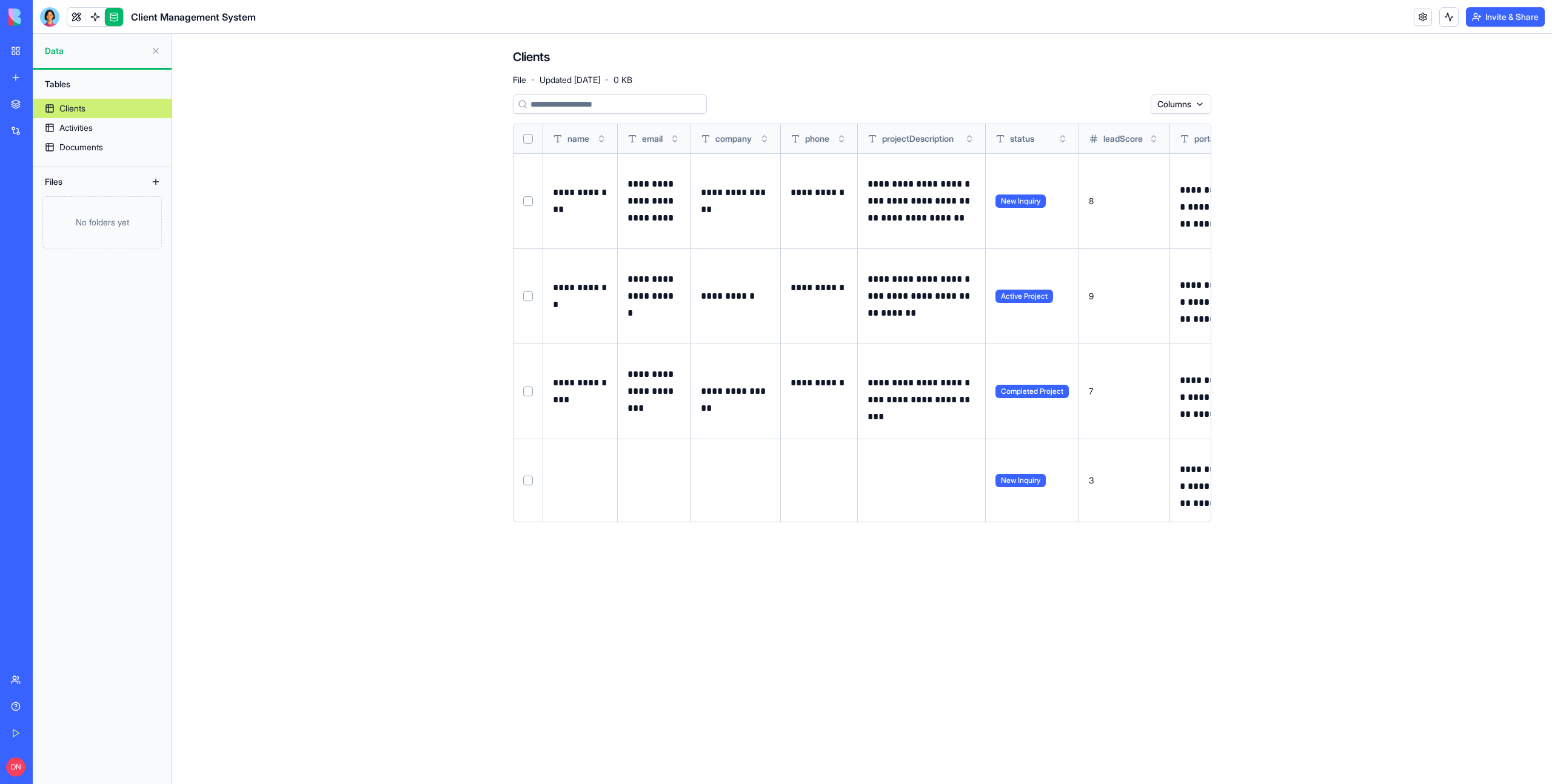
click at [81, 181] on div "Files" at bounding box center [87, 182] width 97 height 19
click at [90, 16] on link at bounding box center [95, 17] width 18 height 18
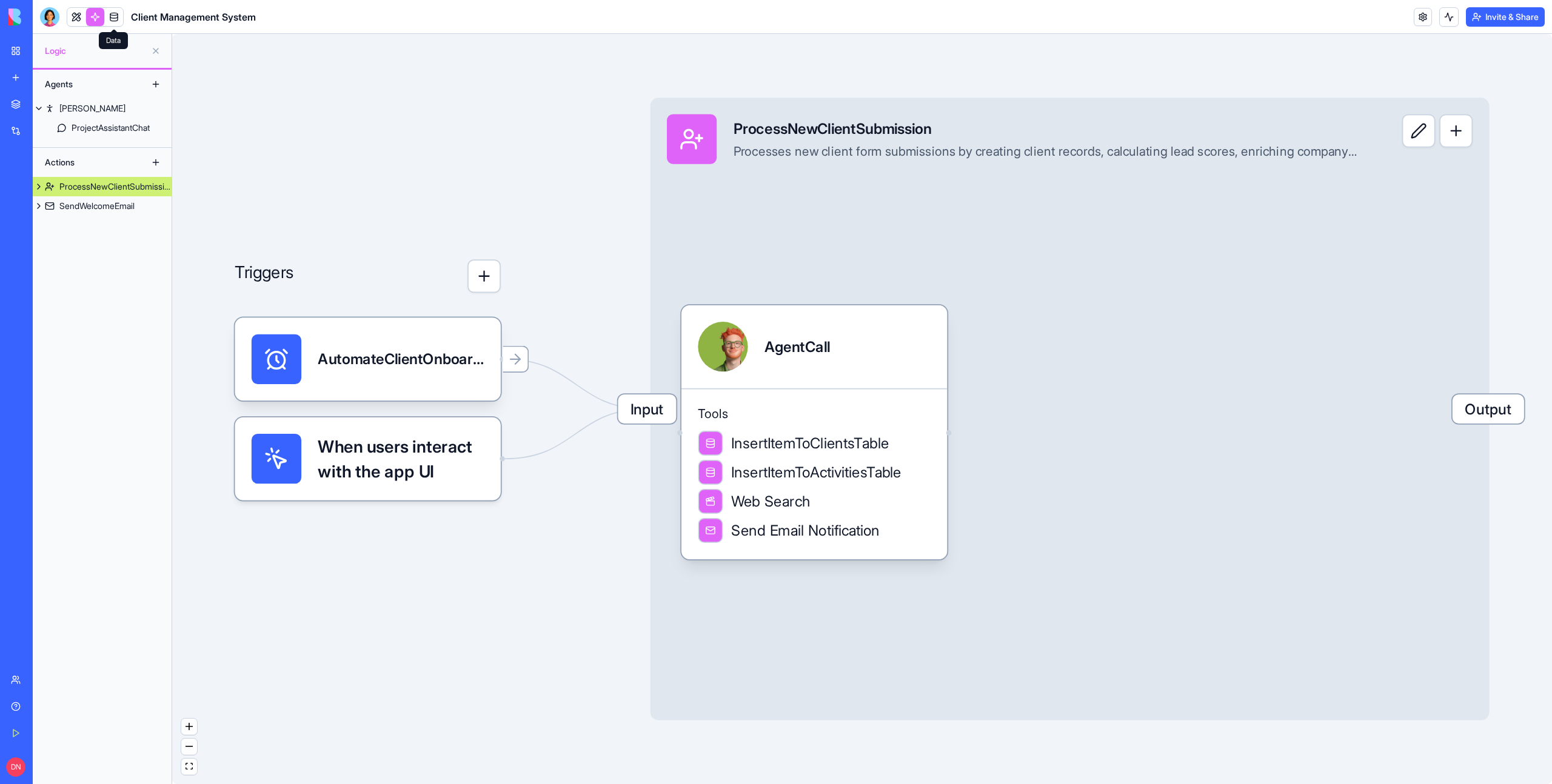
click at [113, 18] on link at bounding box center [114, 17] width 18 height 18
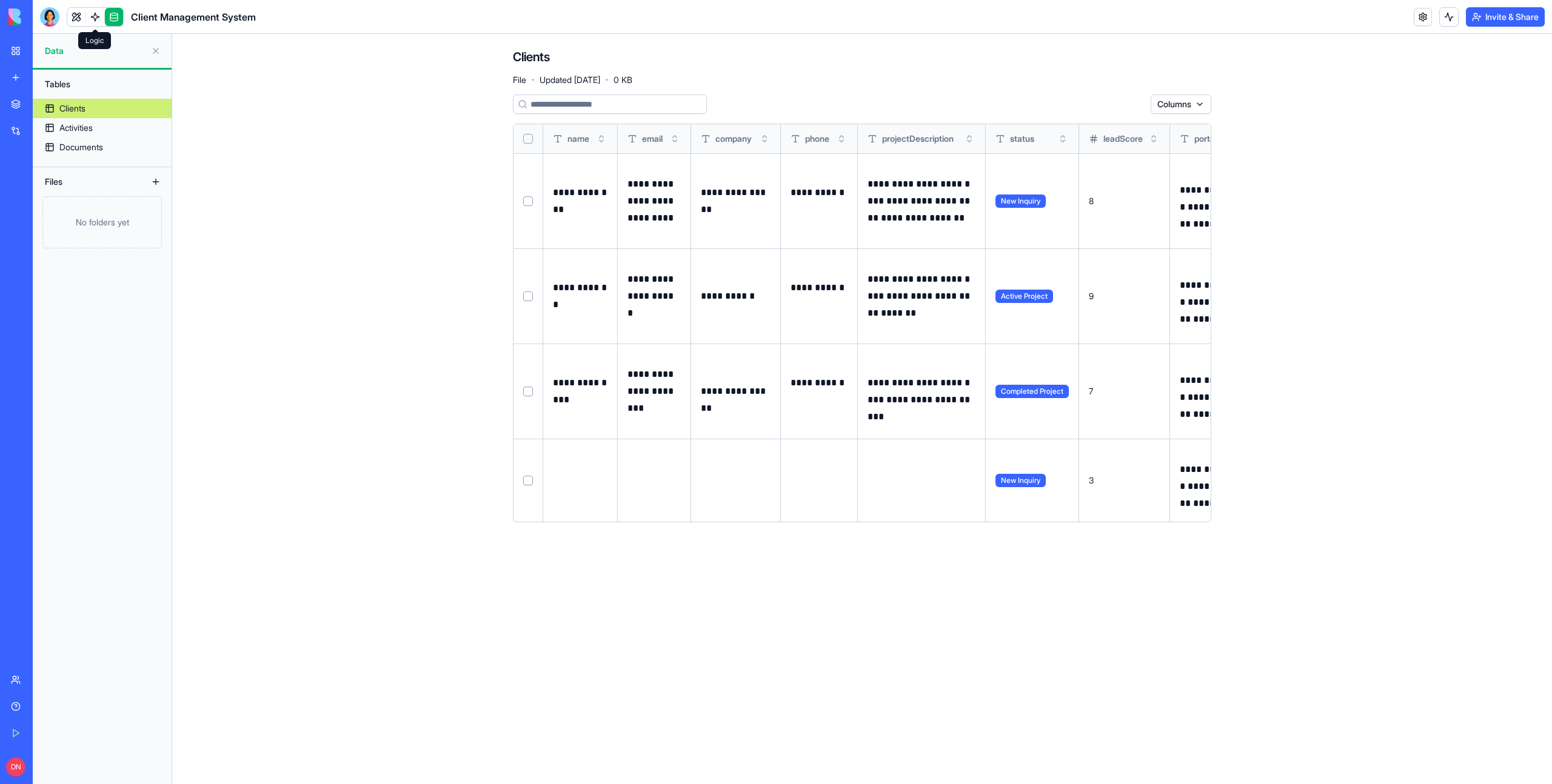
click at [93, 17] on link at bounding box center [95, 17] width 18 height 18
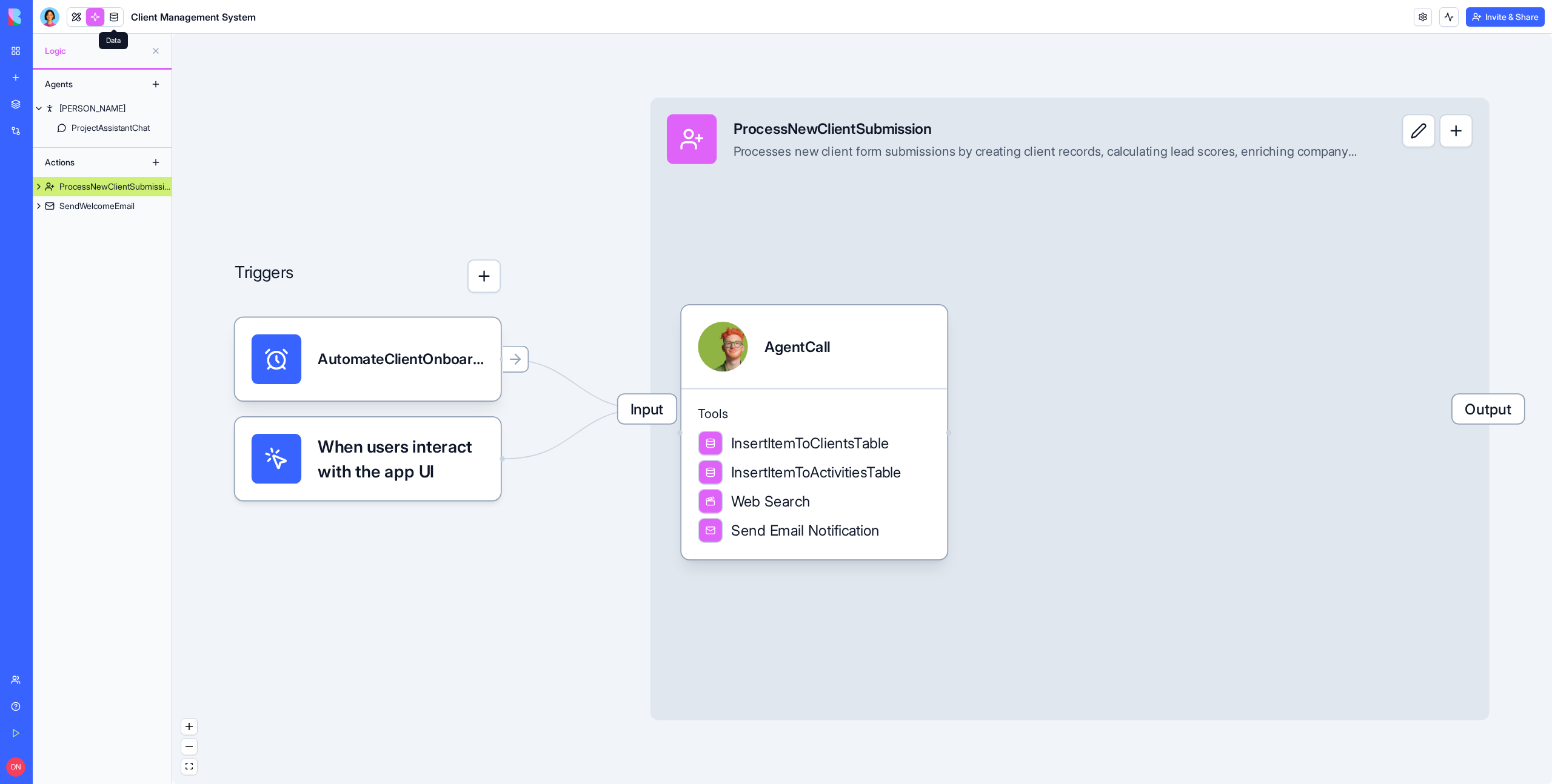
click at [113, 15] on link at bounding box center [114, 17] width 18 height 18
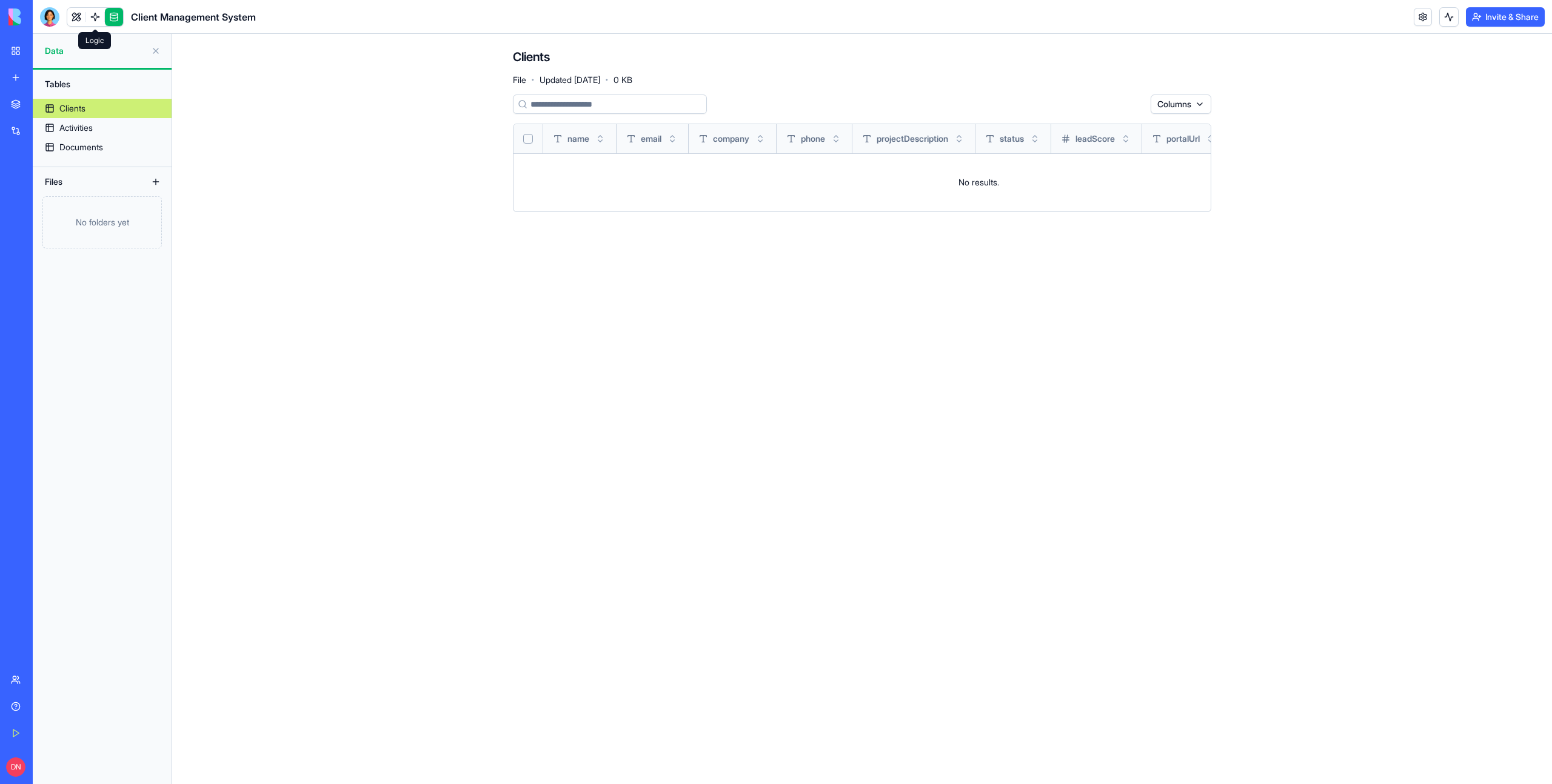
click at [99, 15] on link at bounding box center [95, 17] width 18 height 18
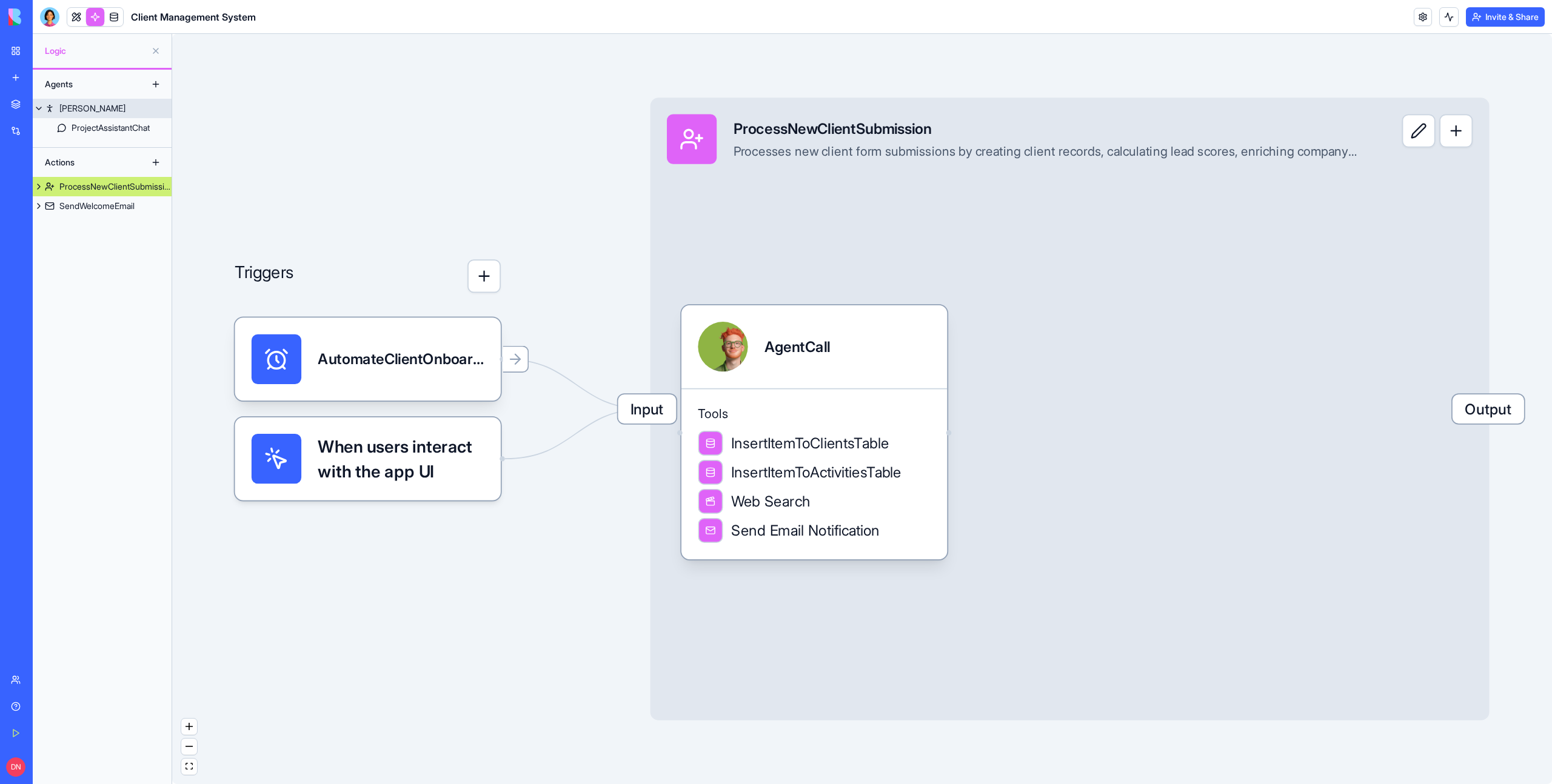
click at [38, 110] on button at bounding box center [39, 108] width 12 height 19
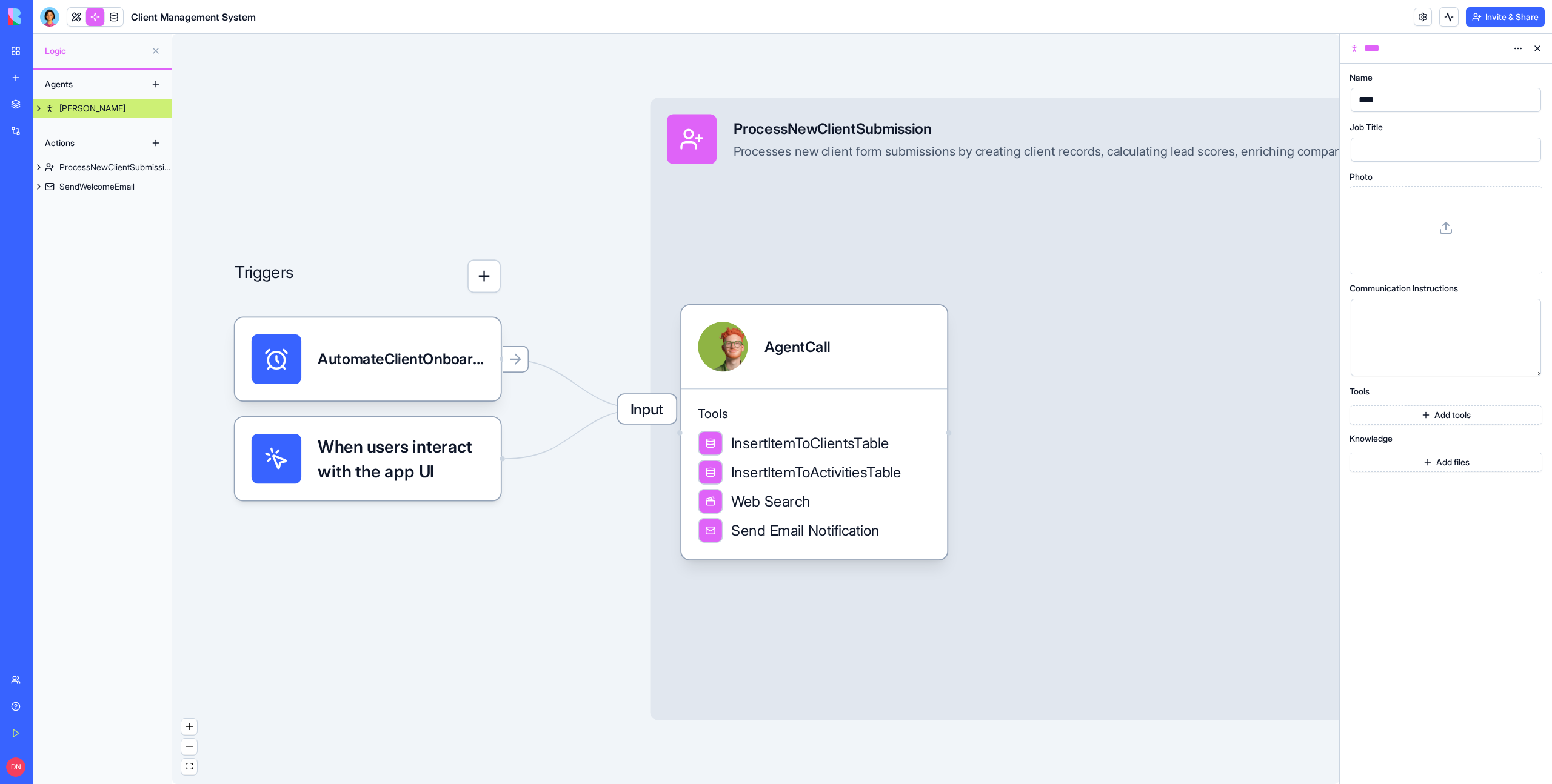
click at [38, 110] on button at bounding box center [39, 108] width 12 height 19
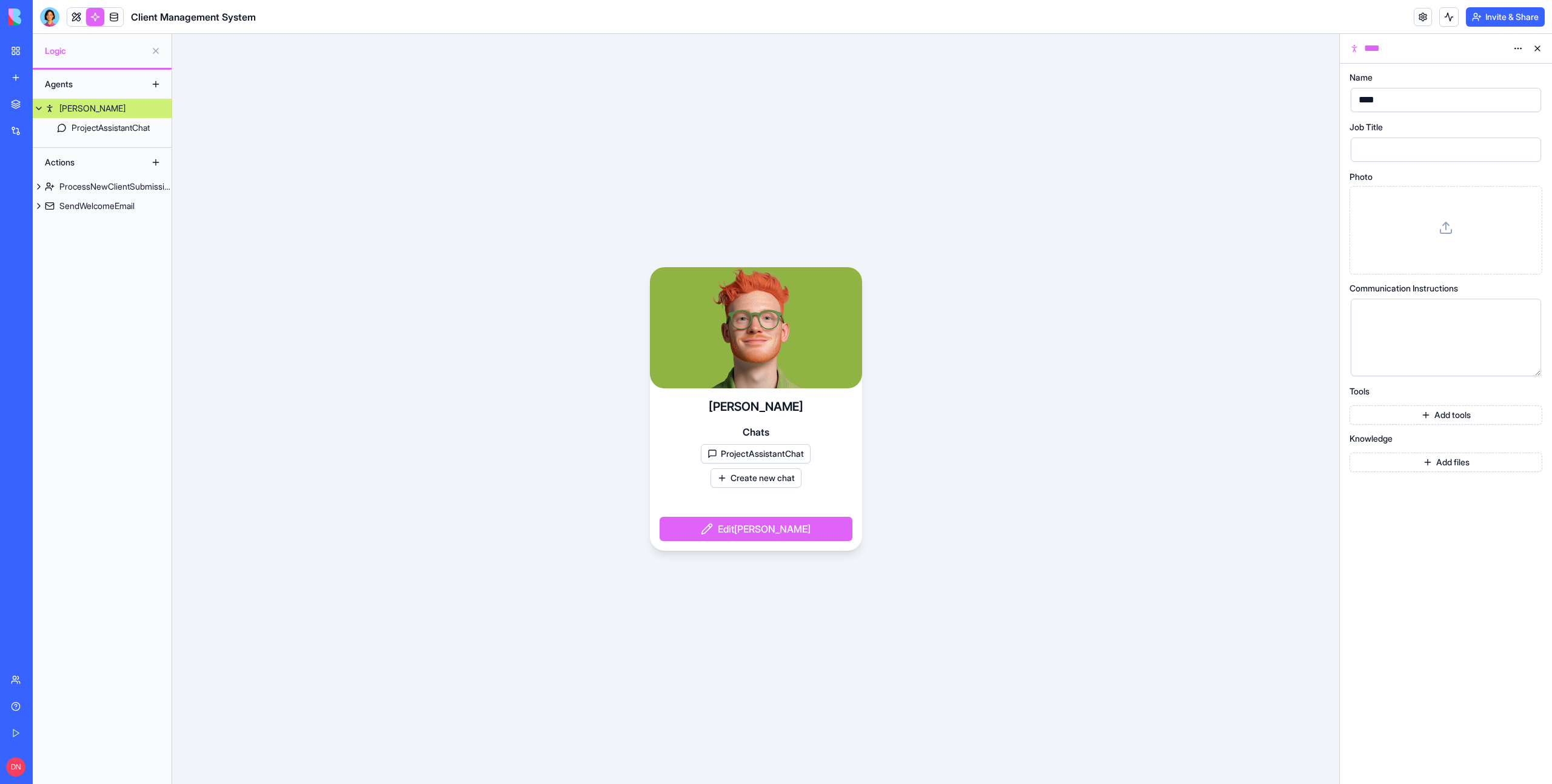
click at [38, 110] on button at bounding box center [39, 108] width 12 height 19
click at [108, 15] on link at bounding box center [114, 17] width 18 height 18
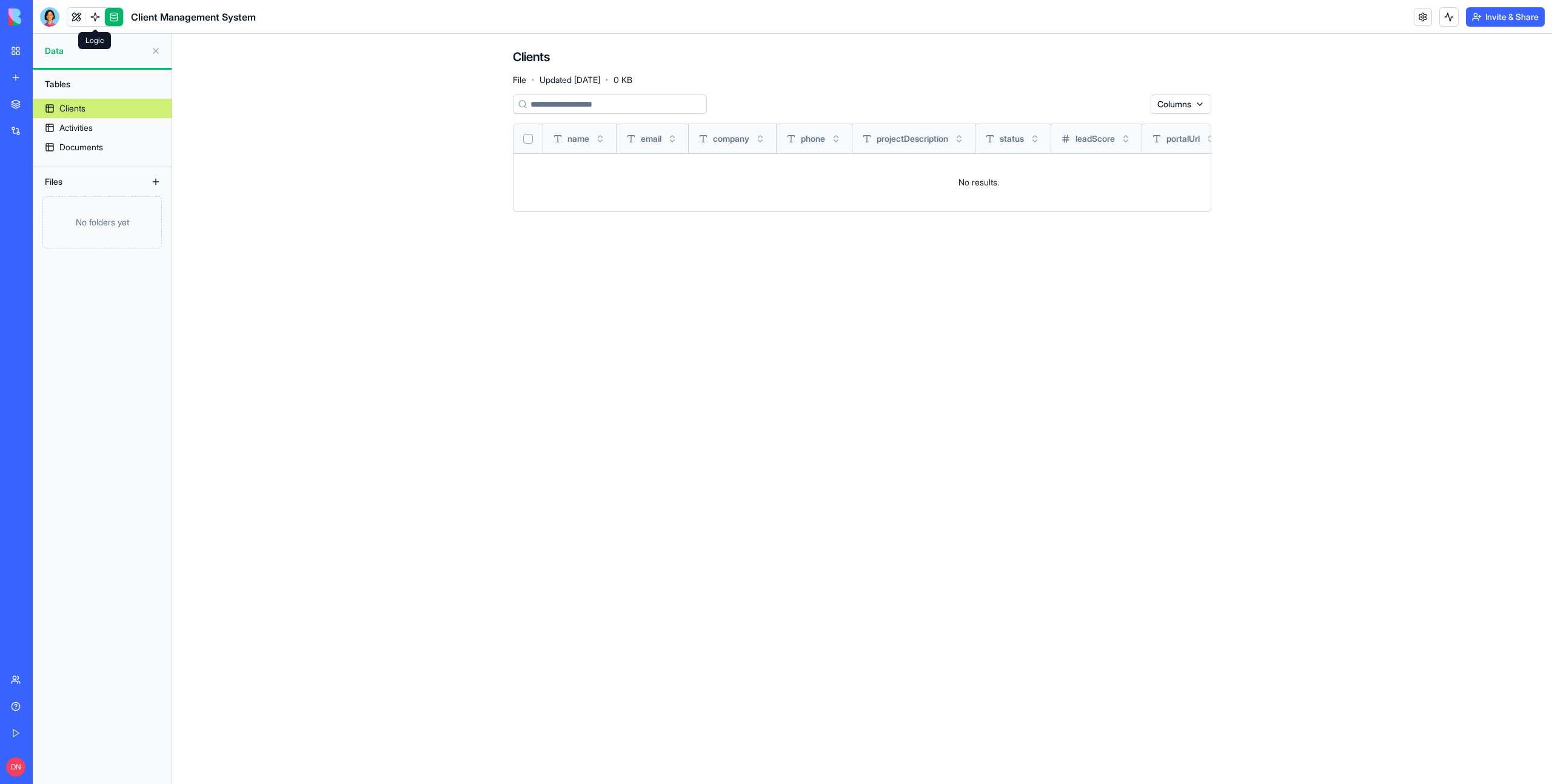
click at [90, 14] on link at bounding box center [95, 17] width 18 height 18
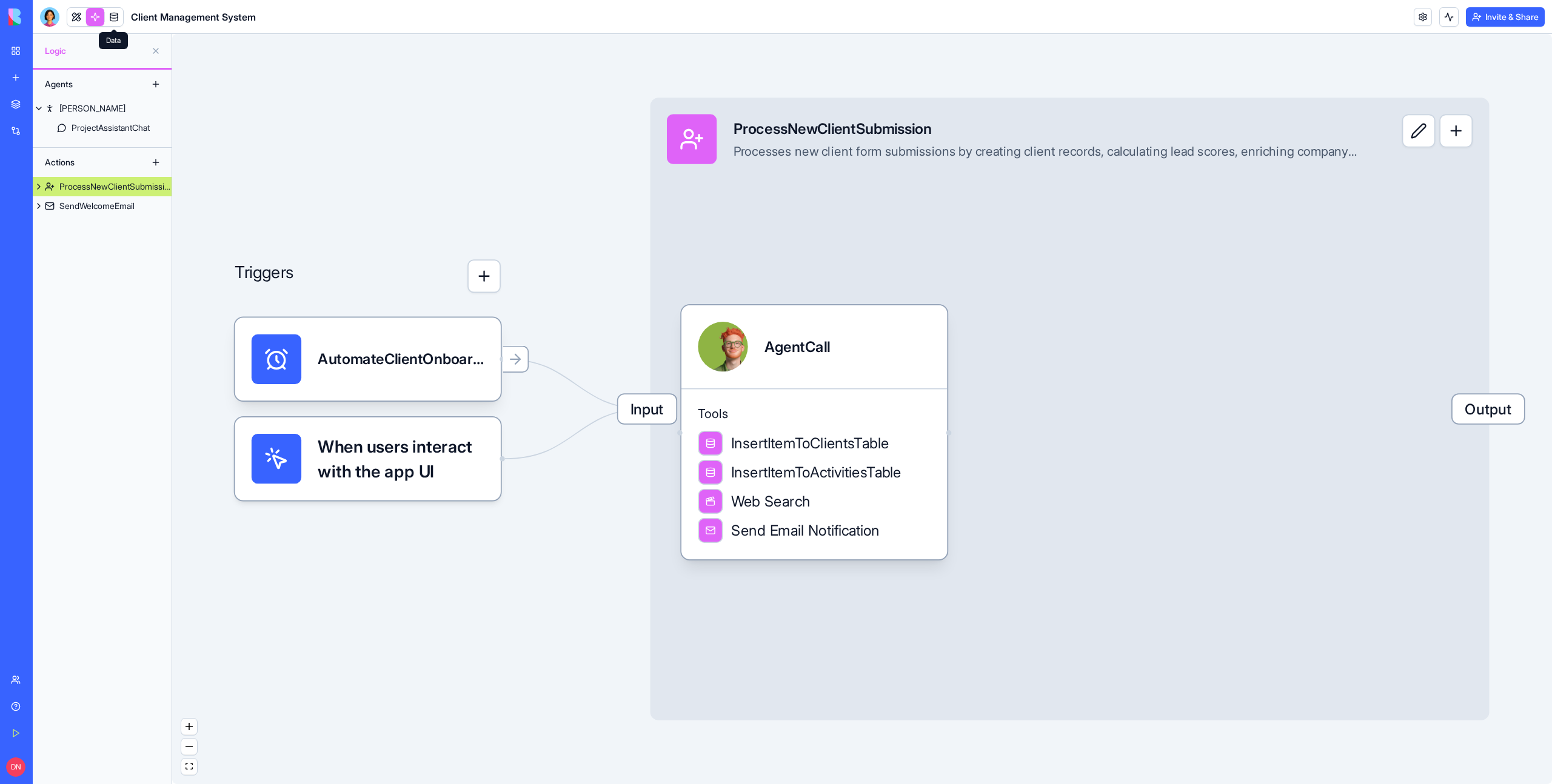
click at [111, 16] on link at bounding box center [114, 17] width 18 height 18
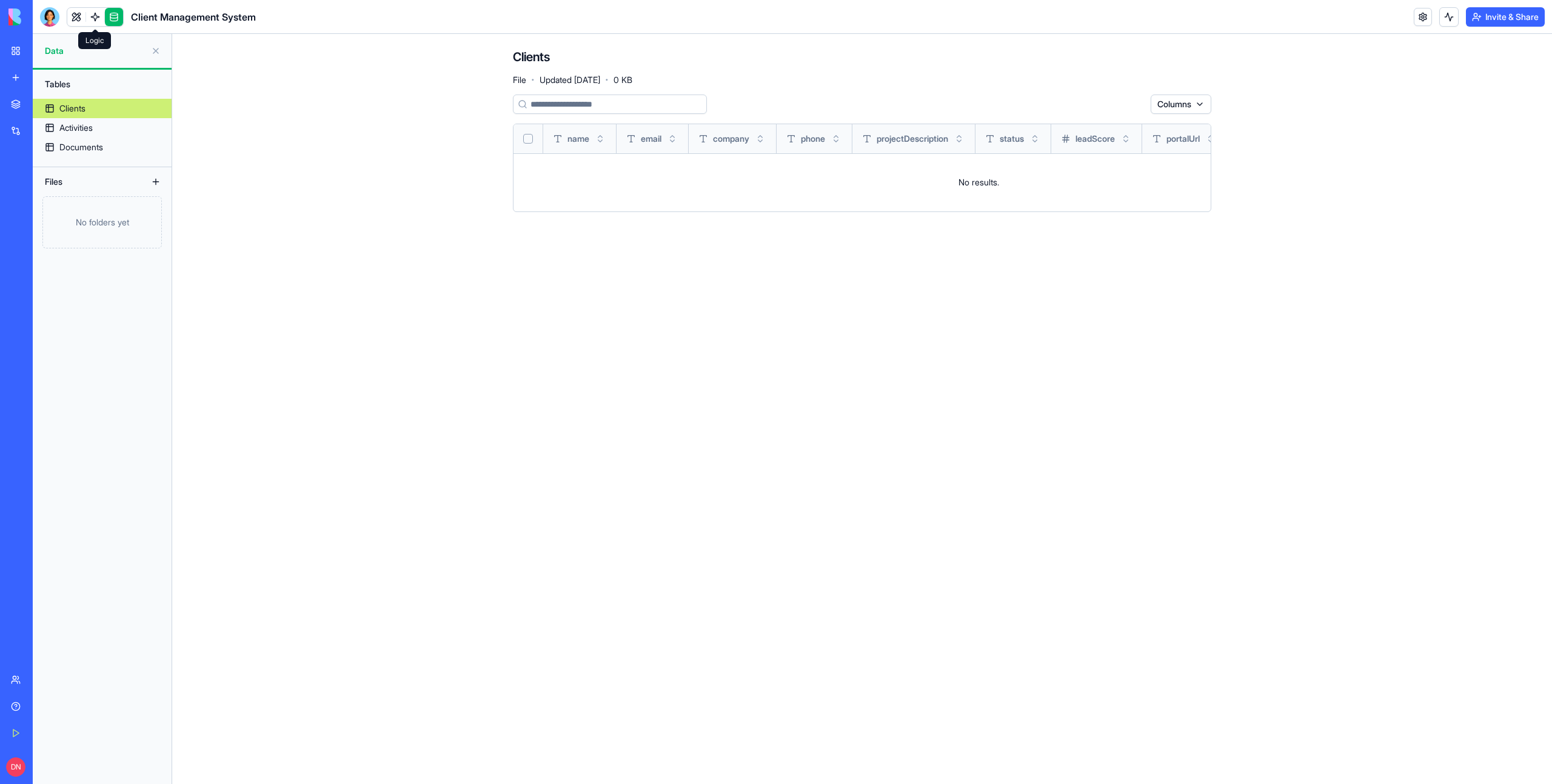
click at [94, 17] on link at bounding box center [95, 17] width 18 height 18
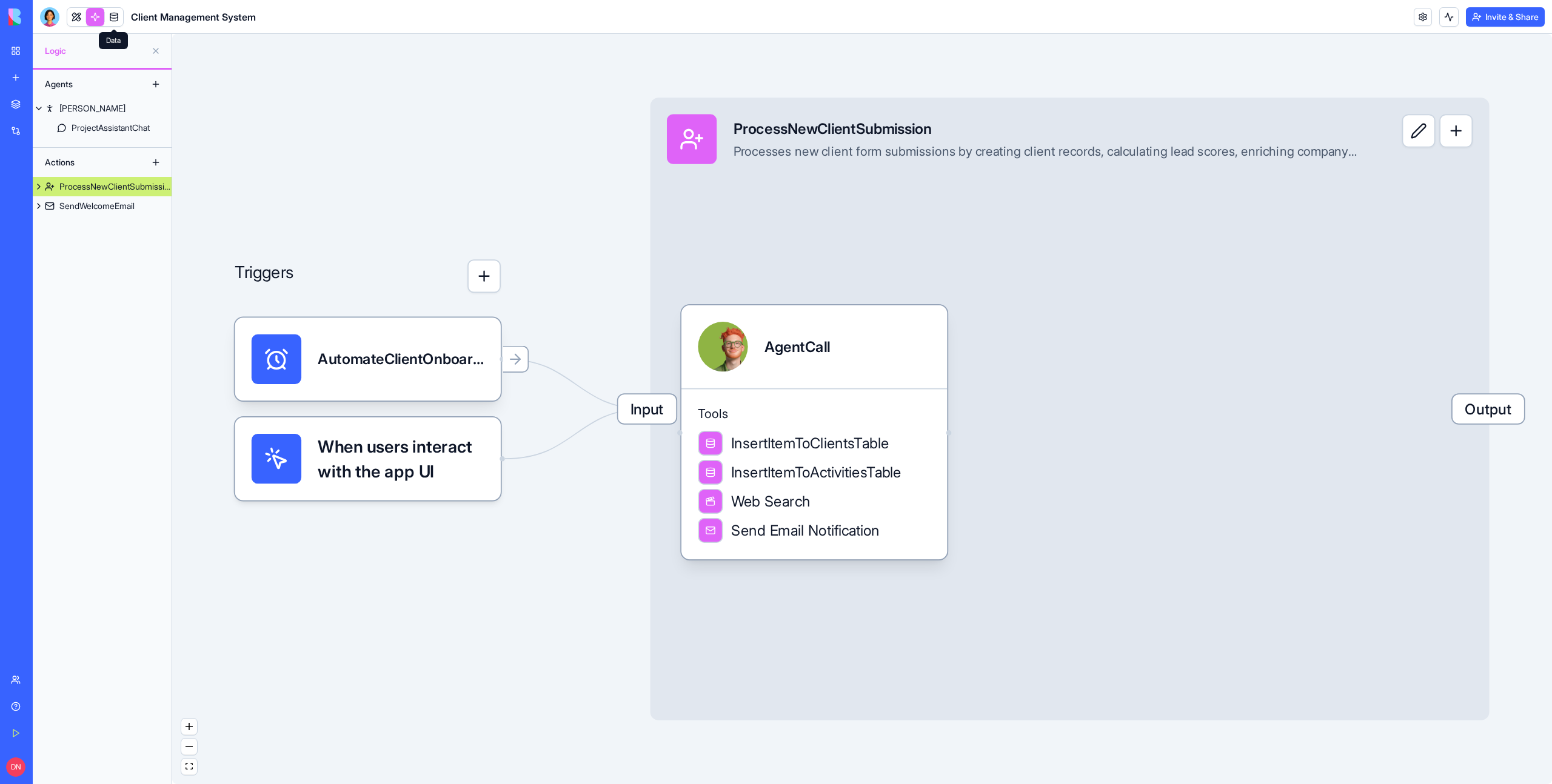
click at [111, 14] on link at bounding box center [114, 17] width 18 height 18
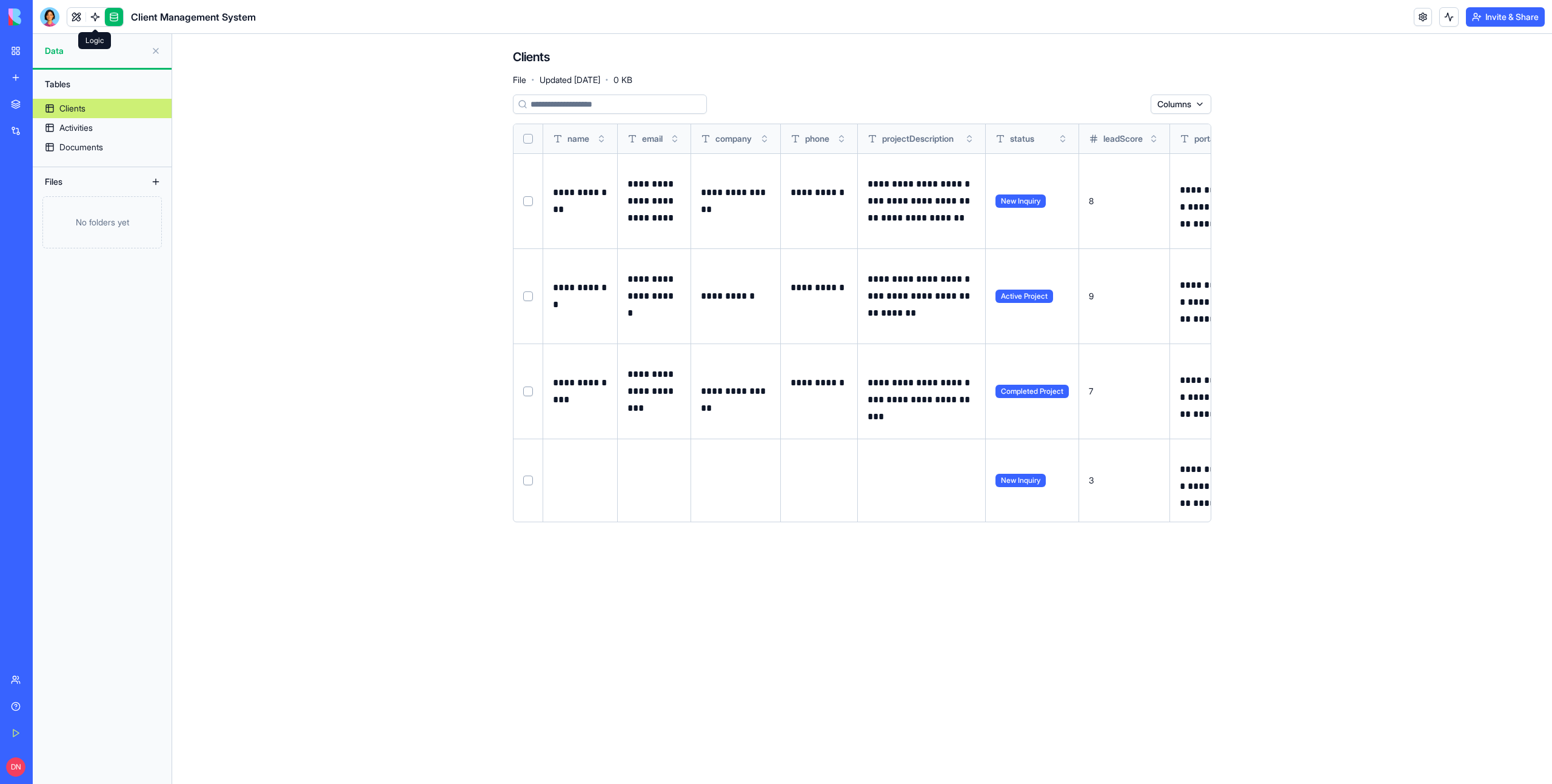
click at [90, 22] on link at bounding box center [95, 17] width 18 height 18
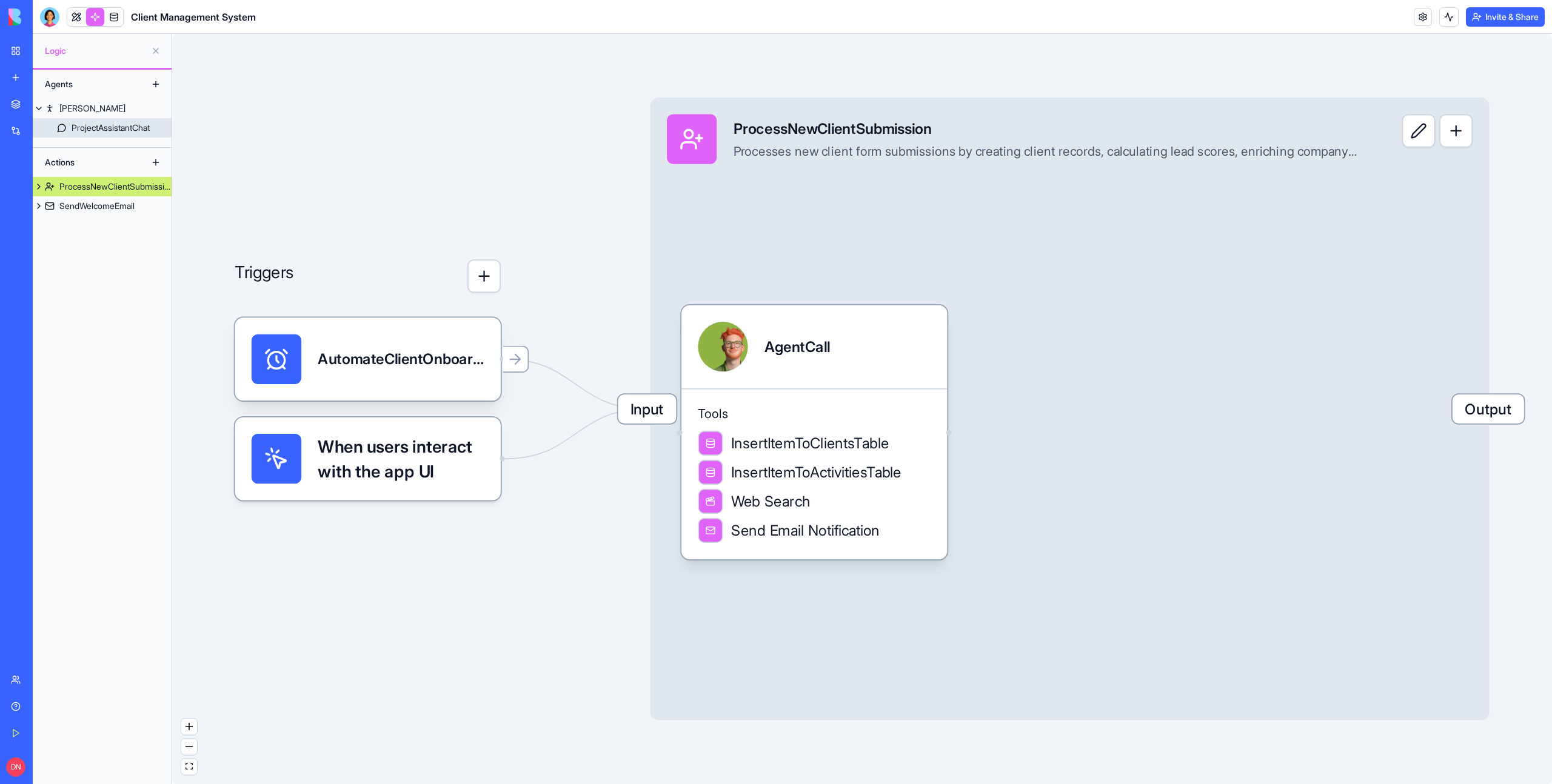
click at [112, 125] on div "ProjectAssistantChat" at bounding box center [111, 128] width 79 height 12
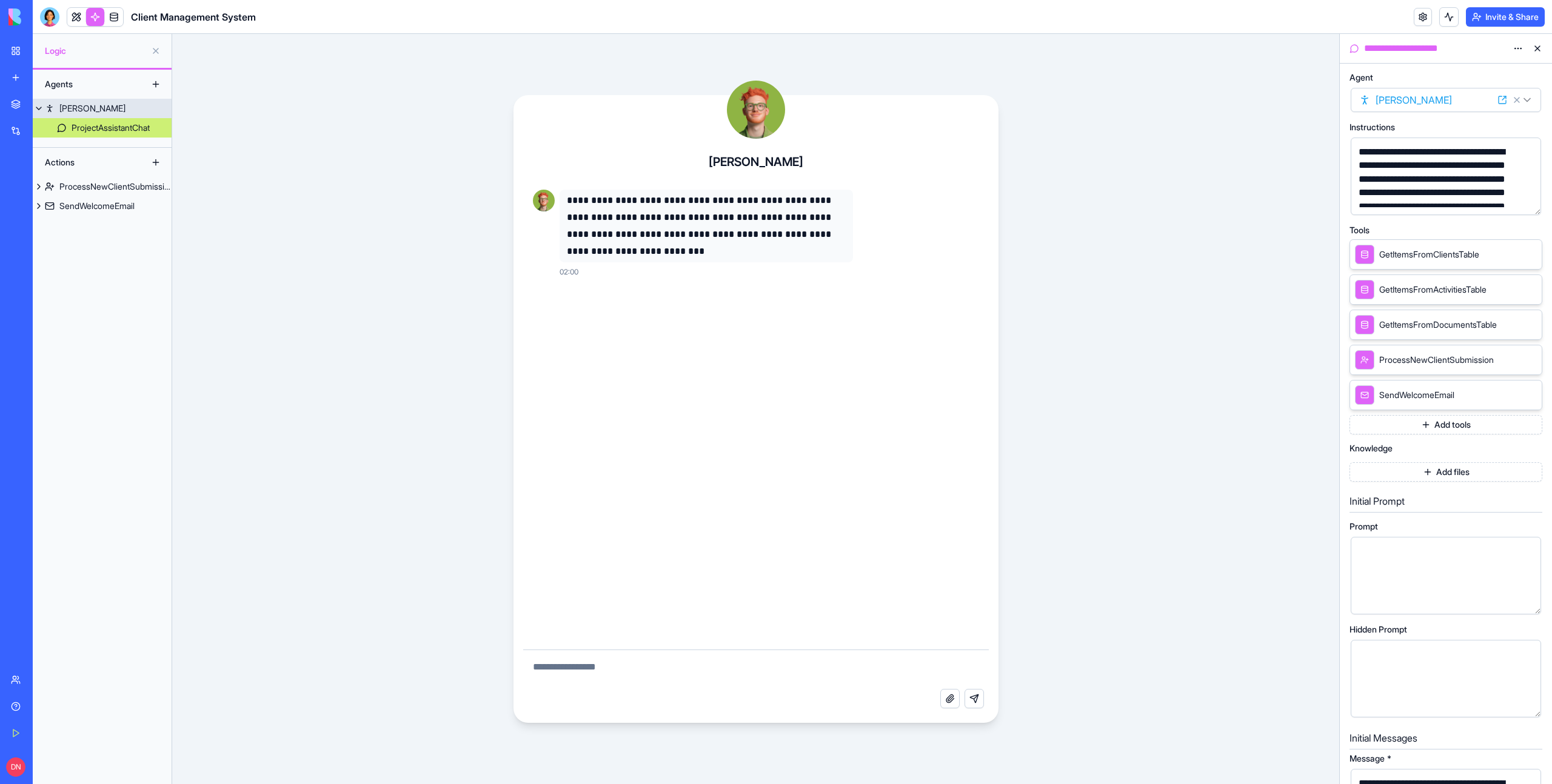
click at [75, 106] on div "[PERSON_NAME]" at bounding box center [92, 108] width 66 height 12
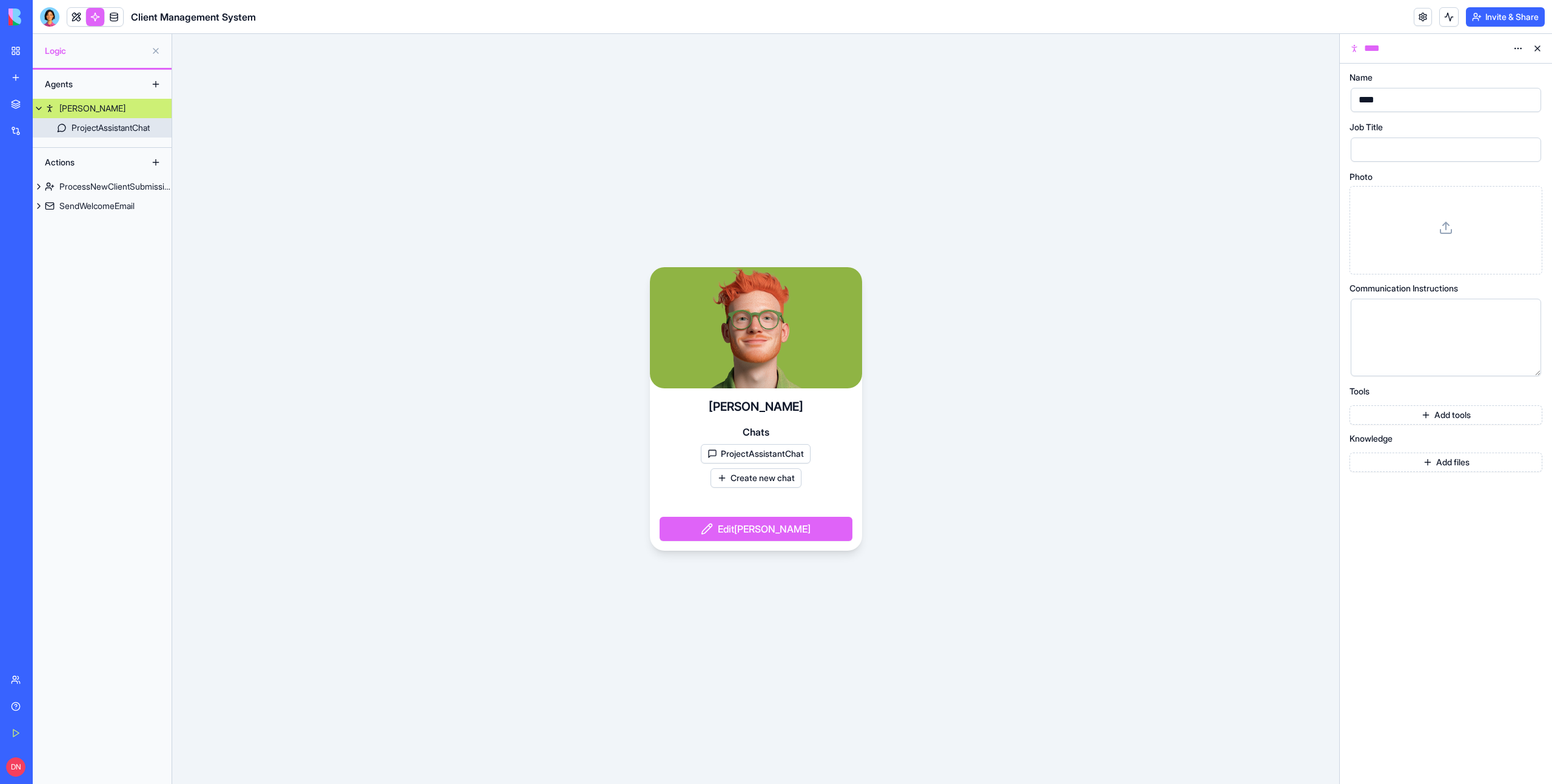
click at [92, 126] on div "ProjectAssistantChat" at bounding box center [111, 128] width 79 height 12
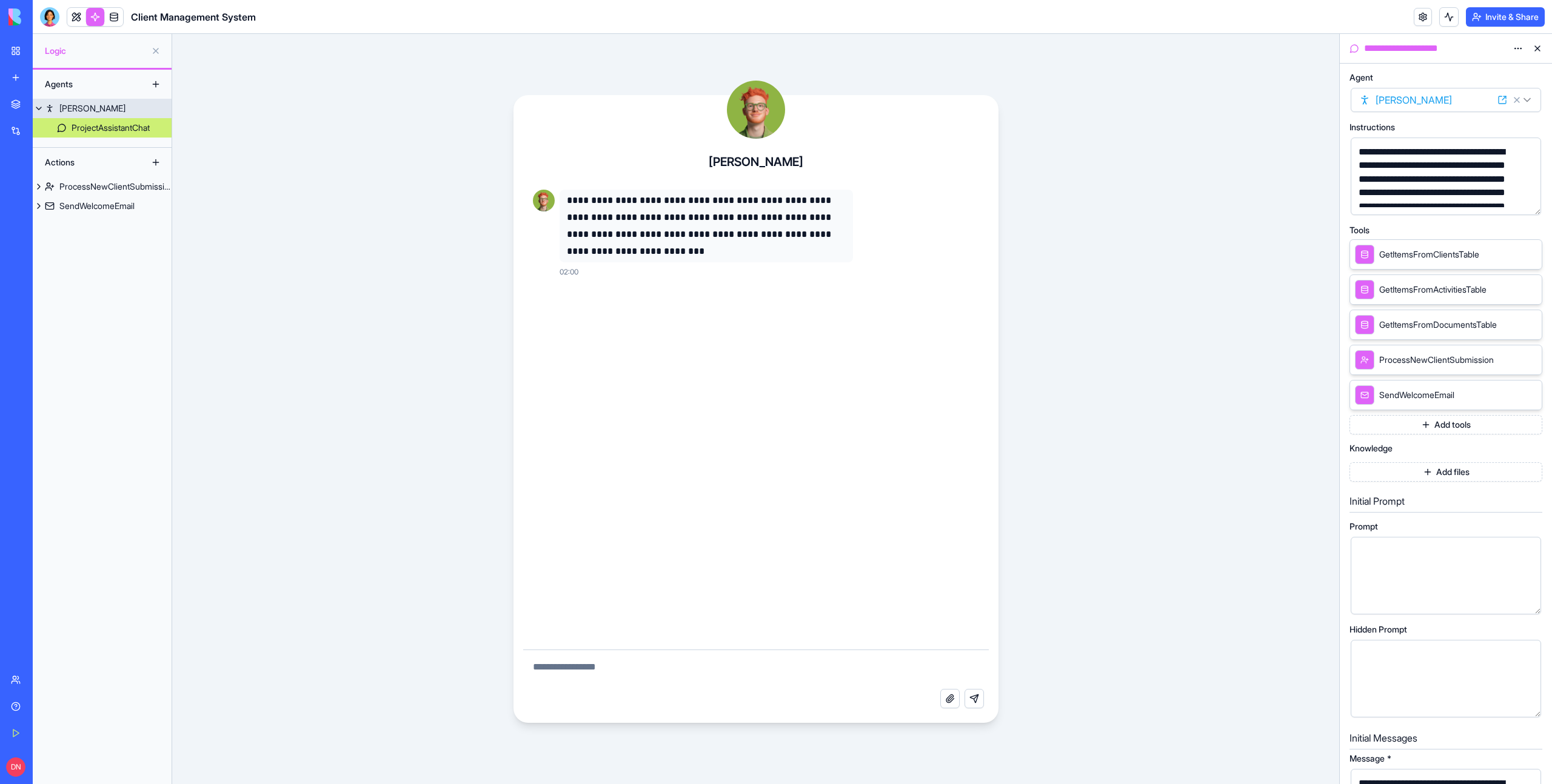
click at [88, 112] on link "[PERSON_NAME]" at bounding box center [102, 108] width 139 height 19
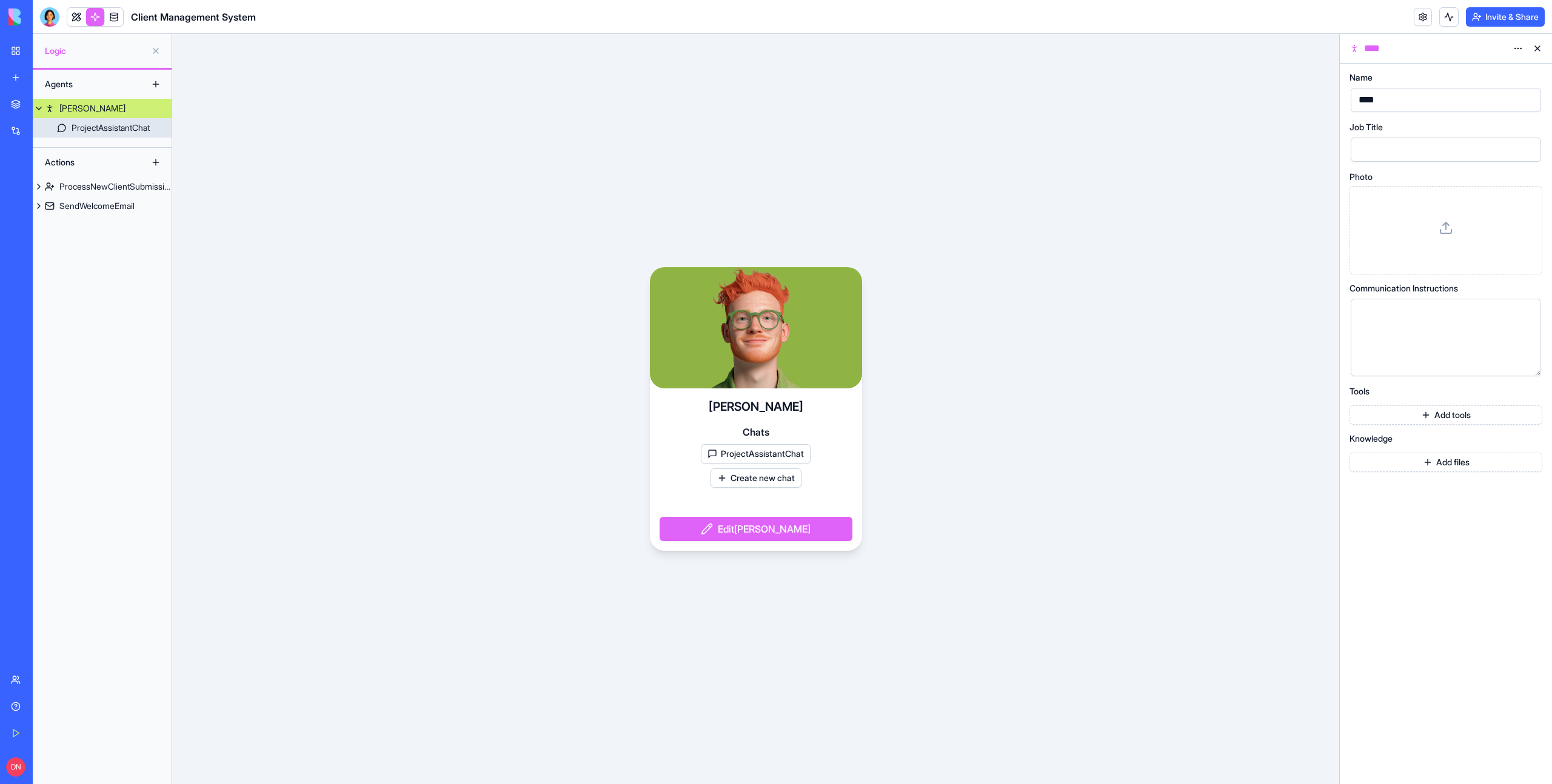
click at [92, 129] on div "ProjectAssistantChat" at bounding box center [111, 128] width 79 height 12
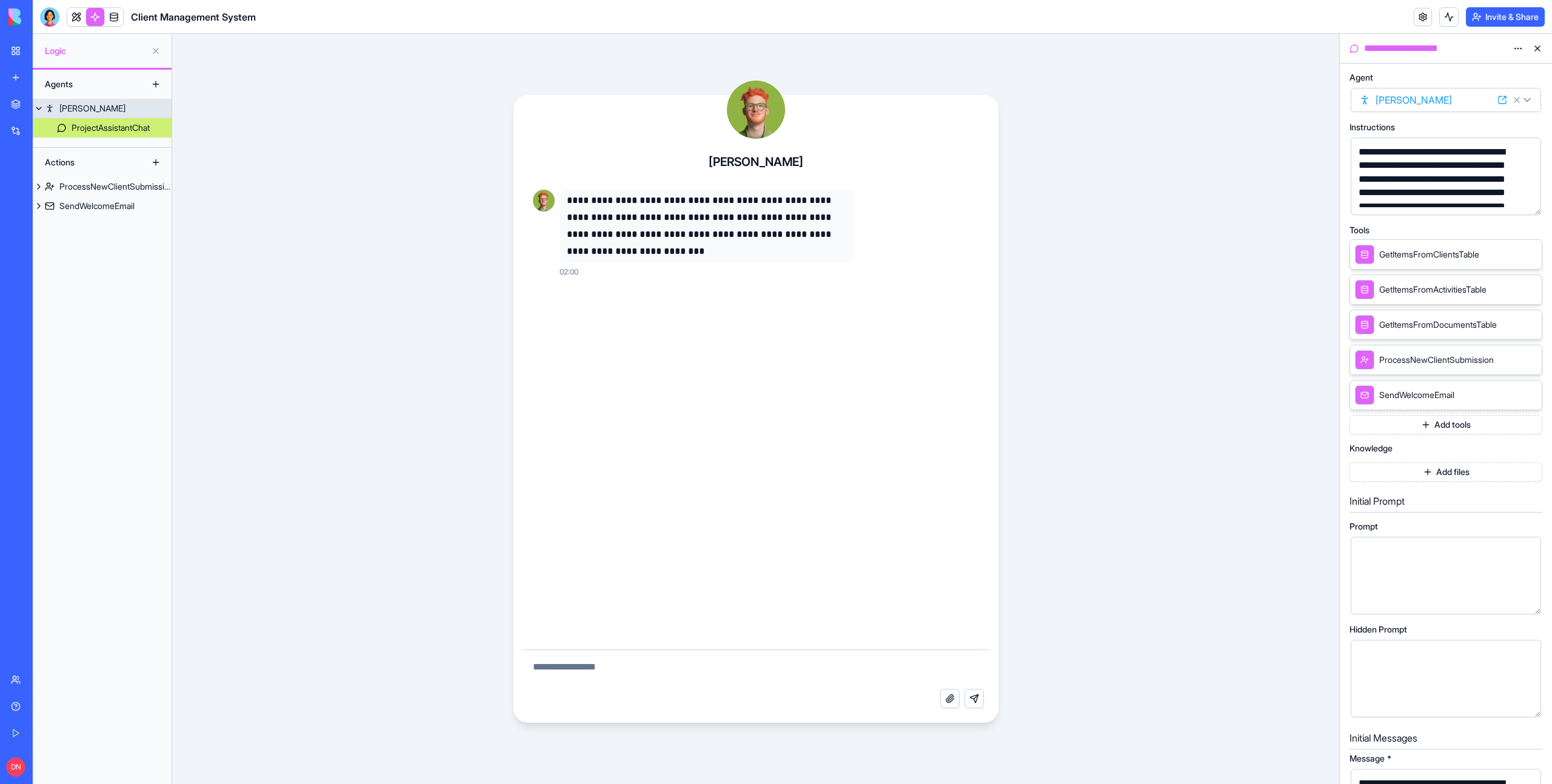
click at [83, 112] on link "[PERSON_NAME]" at bounding box center [102, 108] width 139 height 19
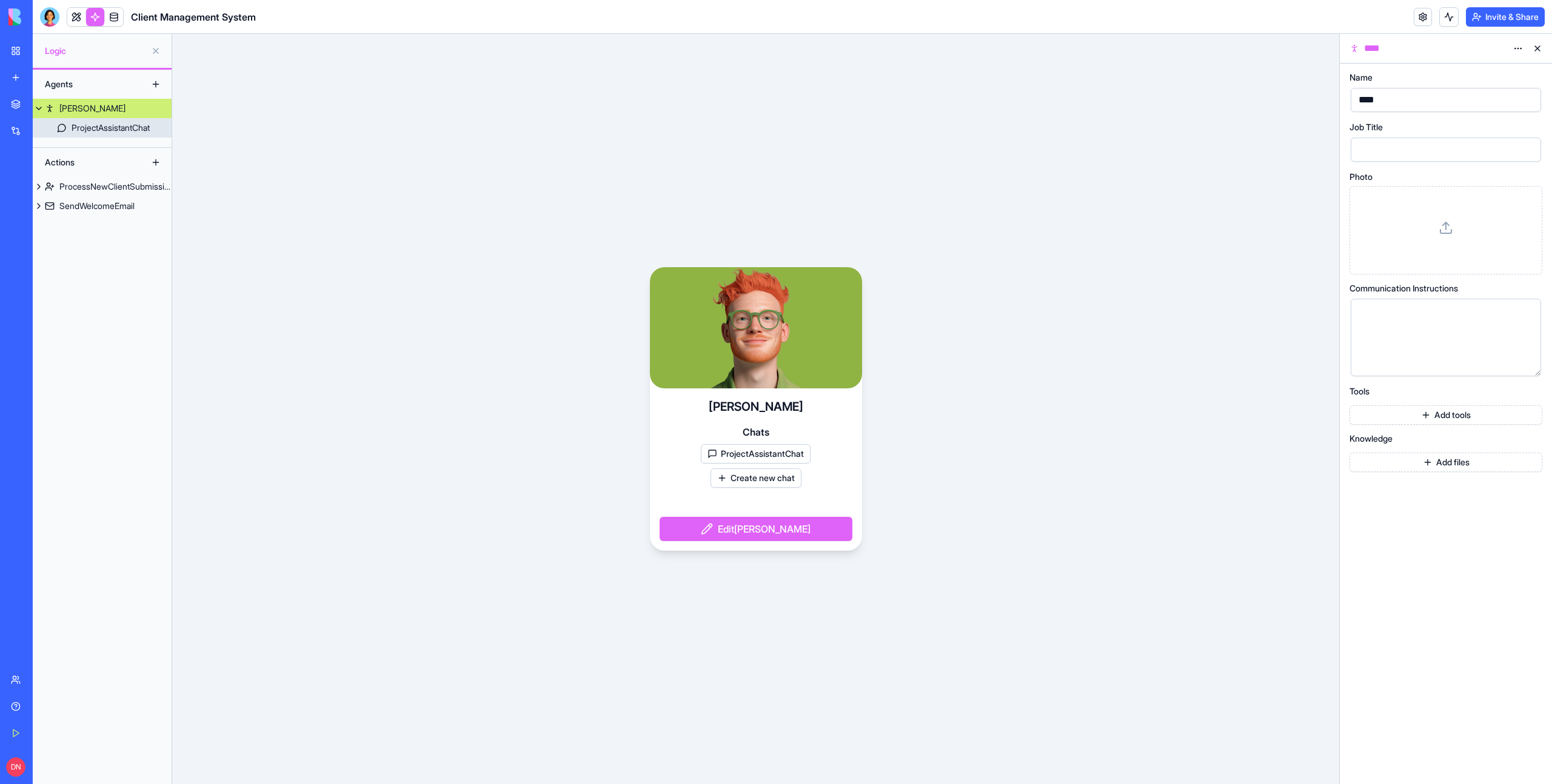
click at [87, 122] on div "ProjectAssistantChat" at bounding box center [111, 128] width 79 height 12
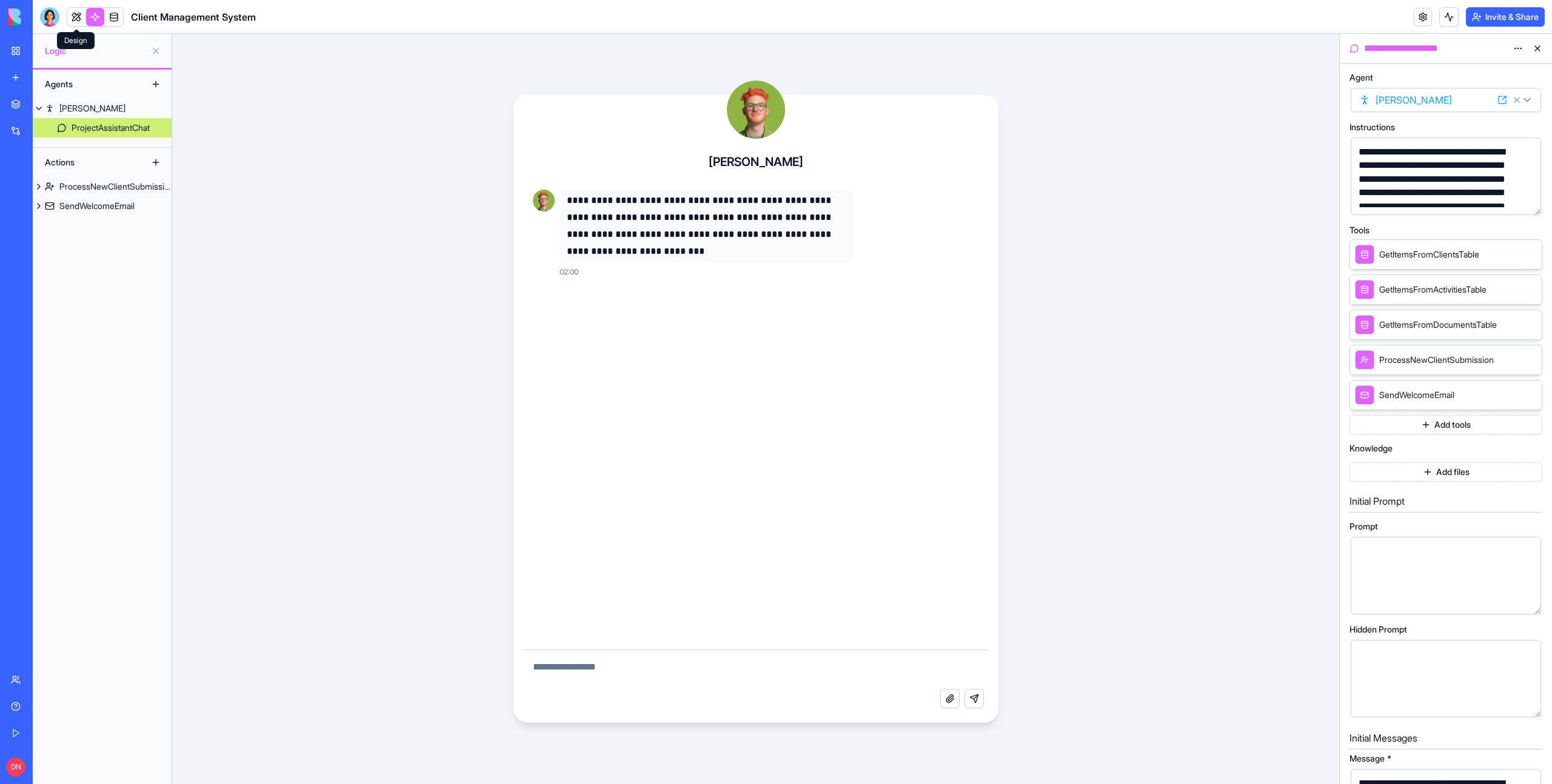
click at [75, 17] on link at bounding box center [76, 17] width 18 height 18
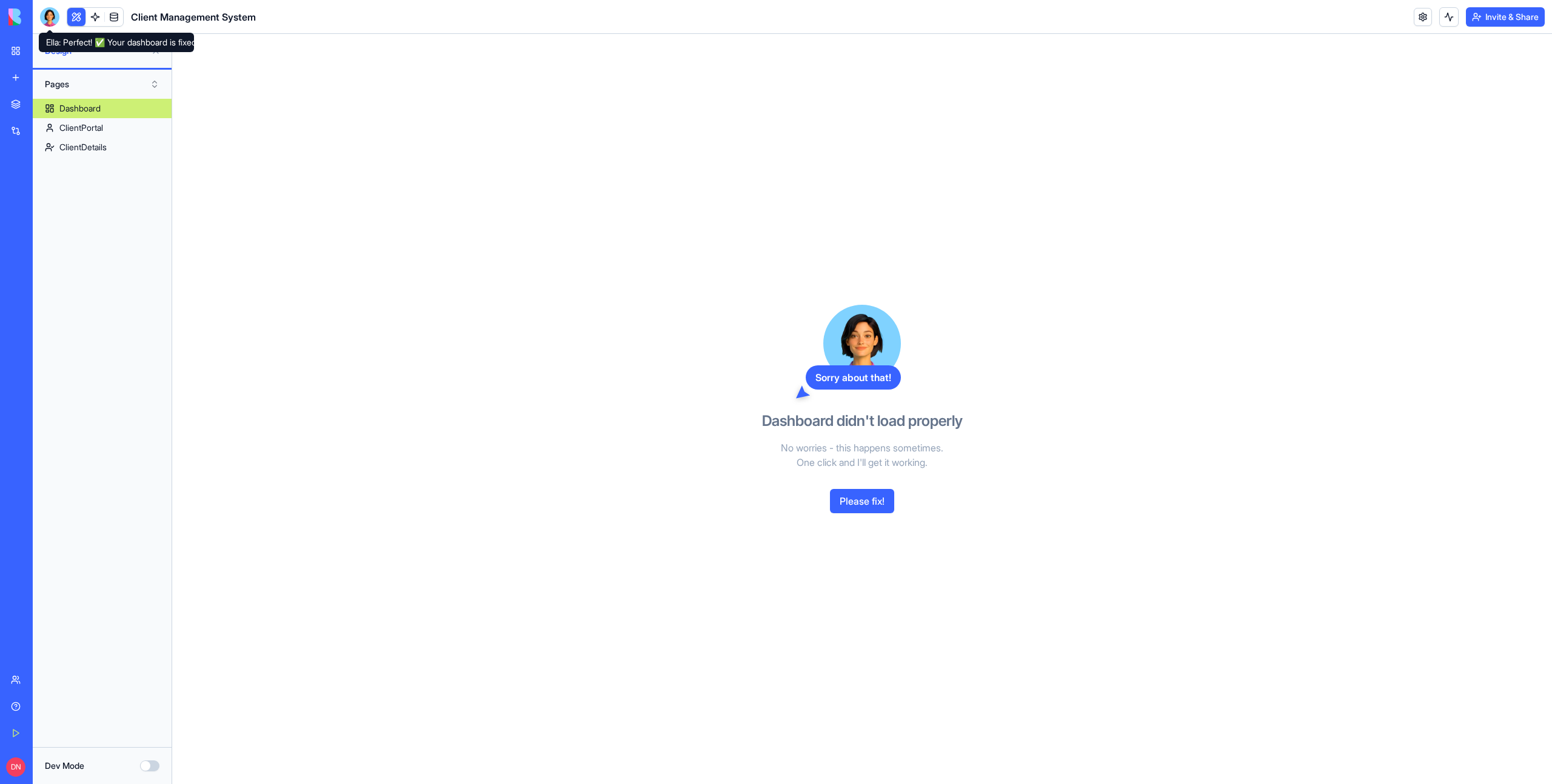
click at [44, 18] on div at bounding box center [49, 16] width 19 height 19
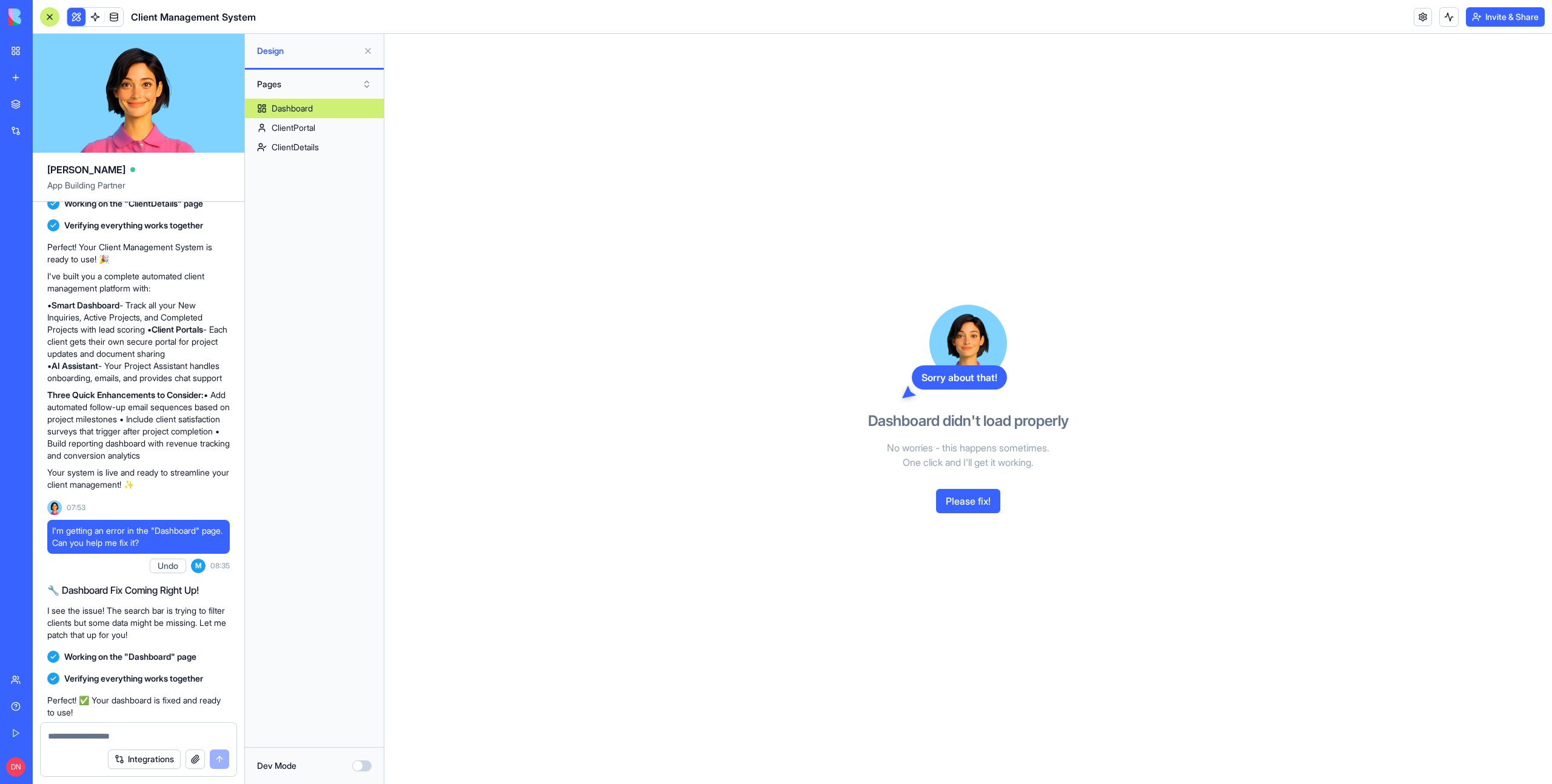
scroll to position [1423, 0]
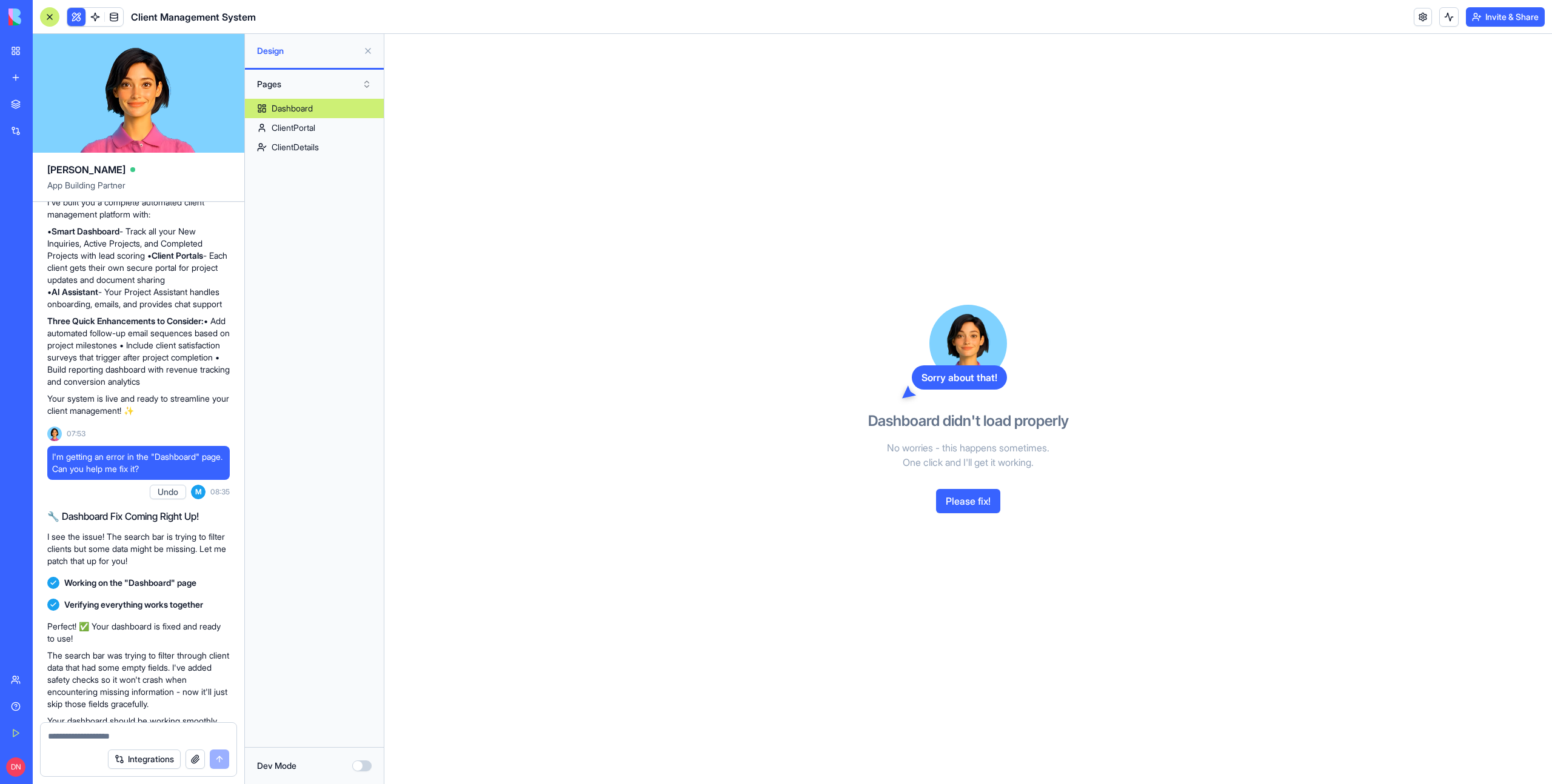
click at [908, 396] on icon at bounding box center [909, 392] width 15 height 15
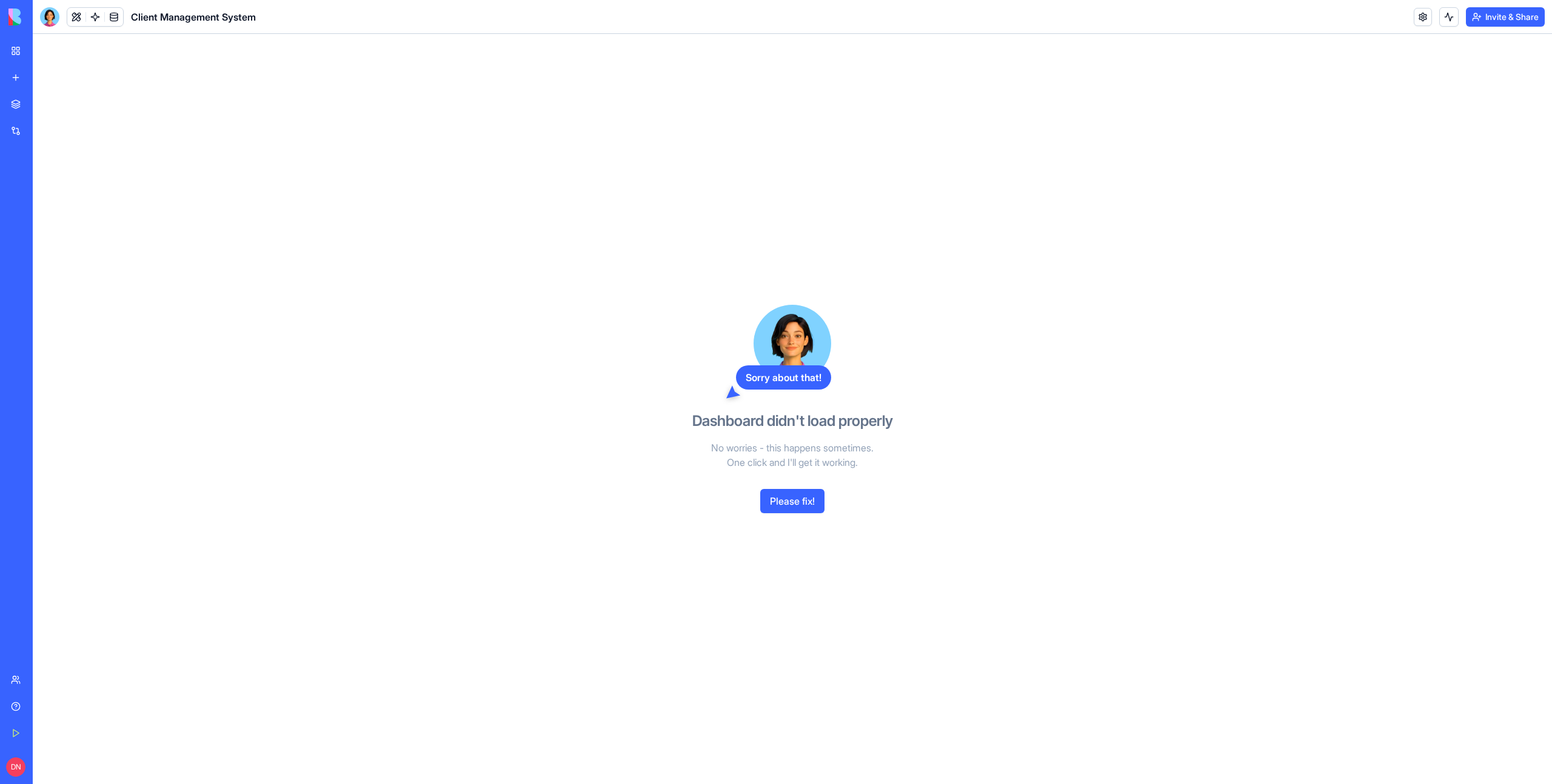
click at [461, 485] on div "Sorry about that! Dashboard didn't load properly No worries - this happens some…" at bounding box center [793, 409] width 1520 height 750
